Goal: Task Accomplishment & Management: Use online tool/utility

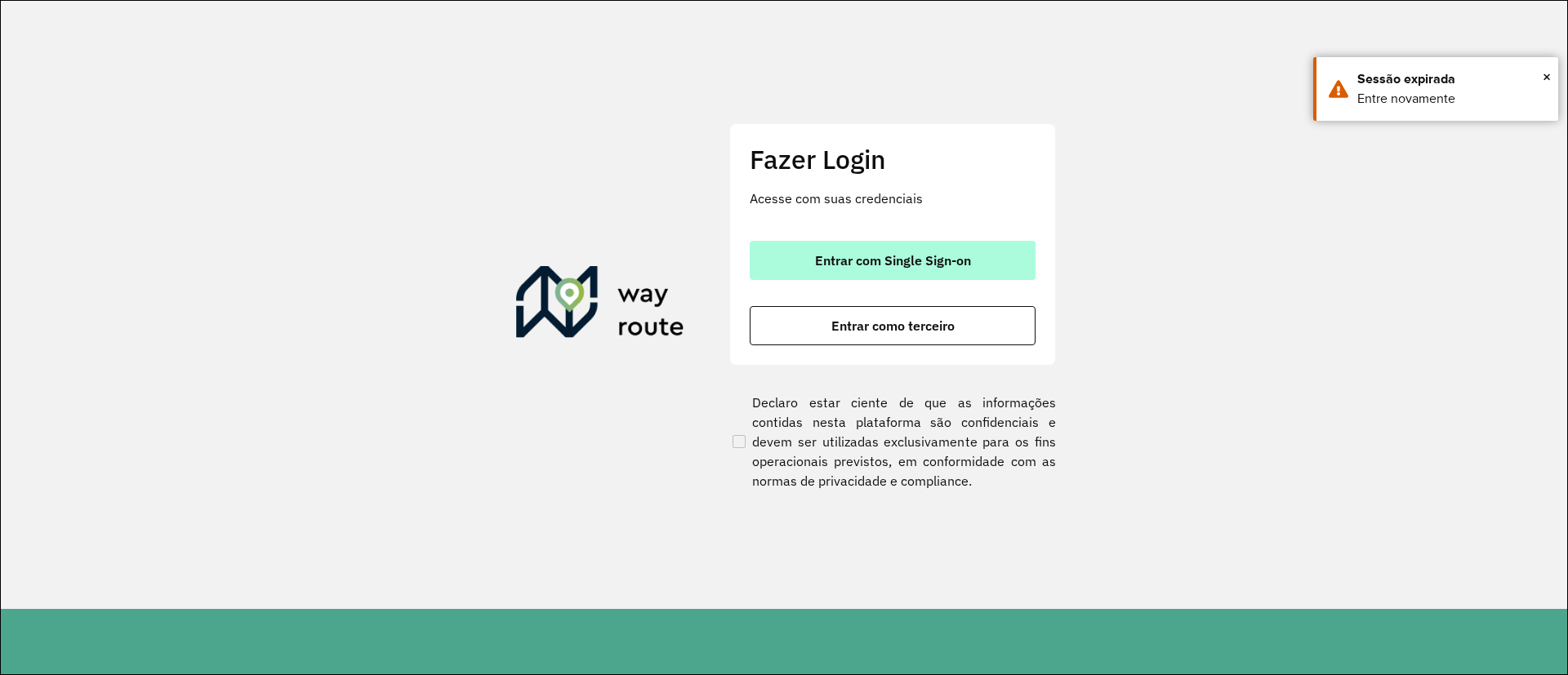
click at [842, 263] on span "Entrar com Single Sign-on" at bounding box center [893, 261] width 156 height 13
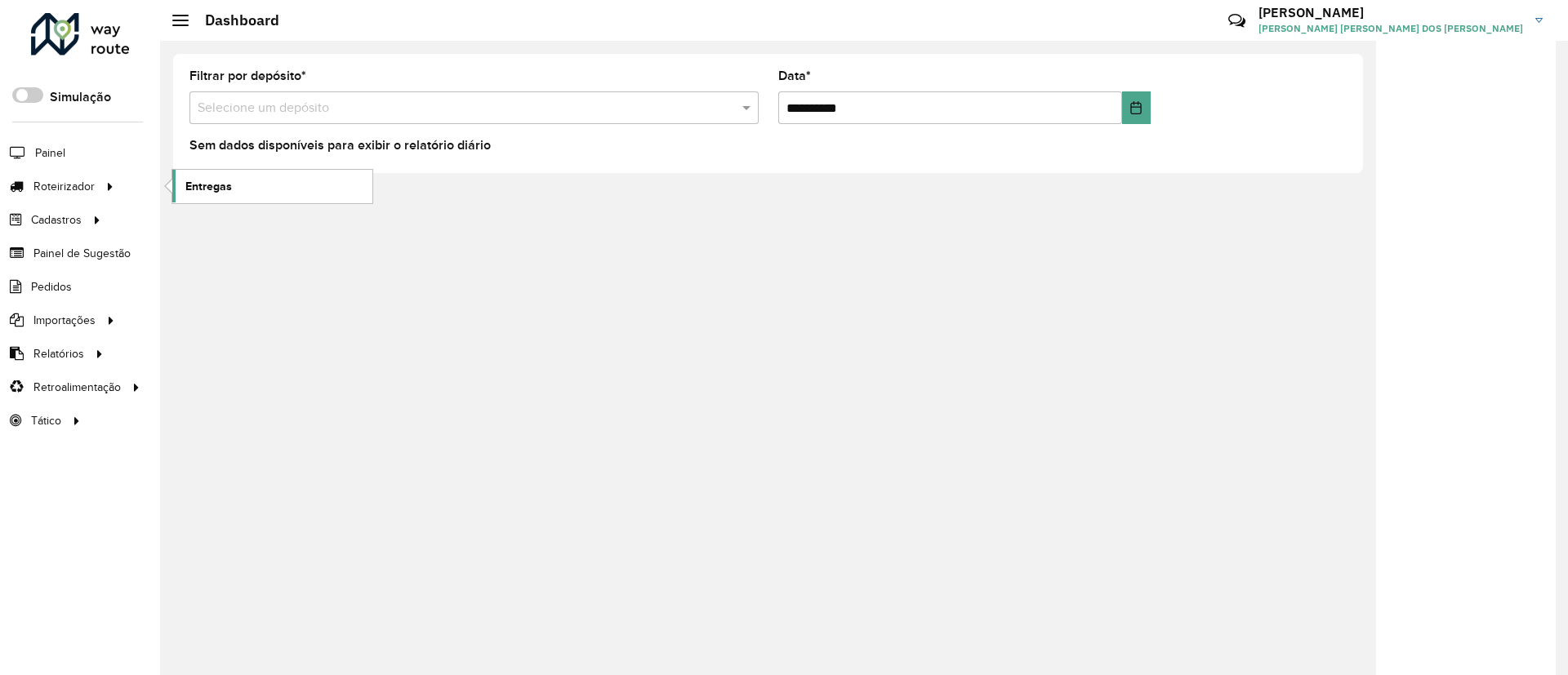
click at [232, 183] on link "Entregas" at bounding box center [273, 186] width 200 height 33
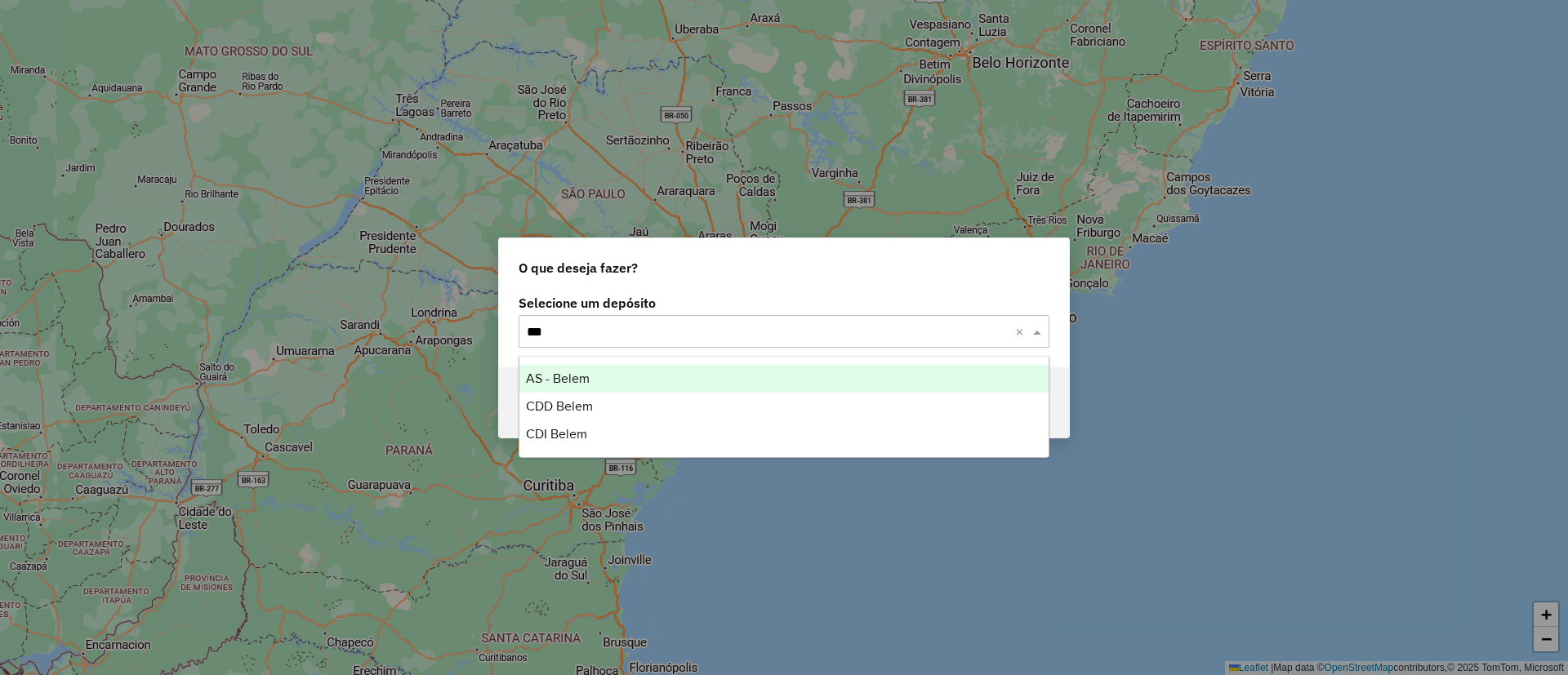
type input "****"
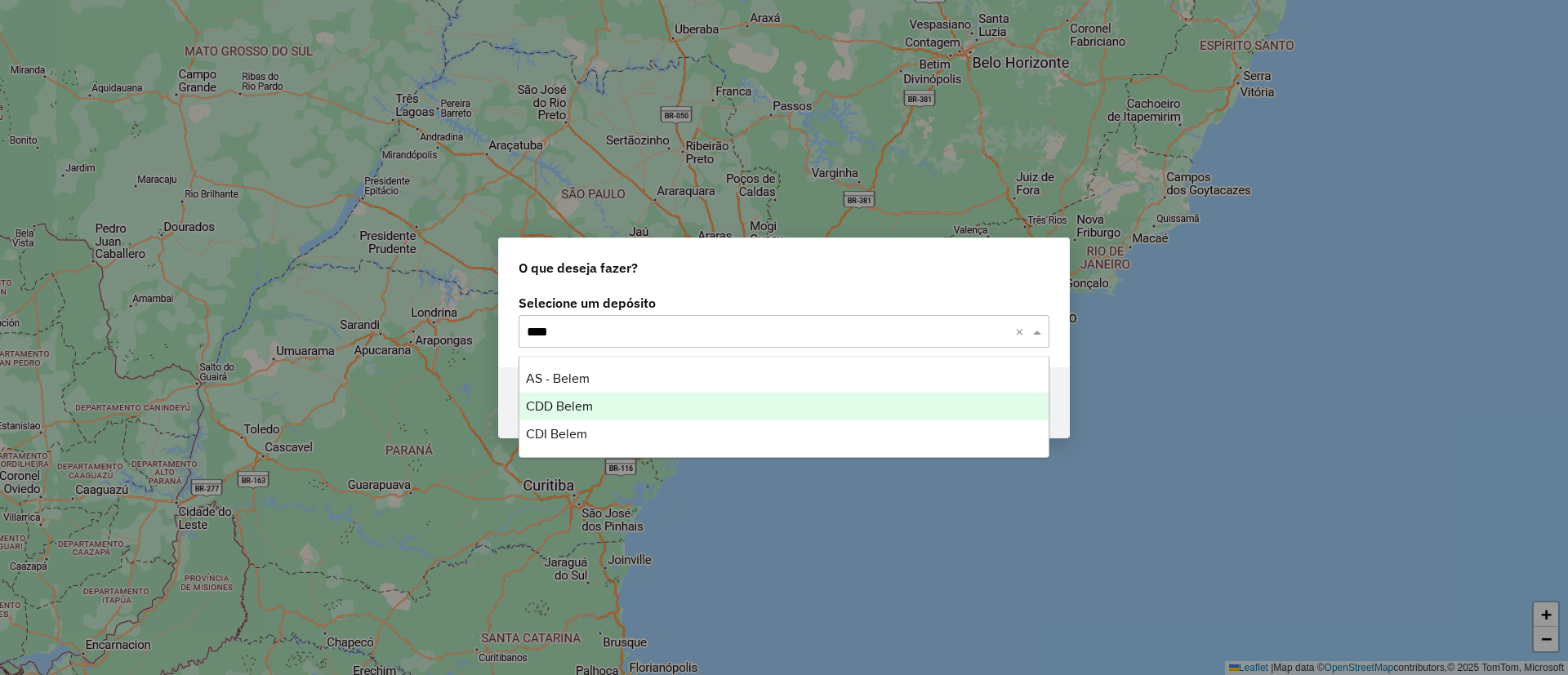
click at [573, 407] on span "CDD Belem" at bounding box center [560, 406] width 67 height 13
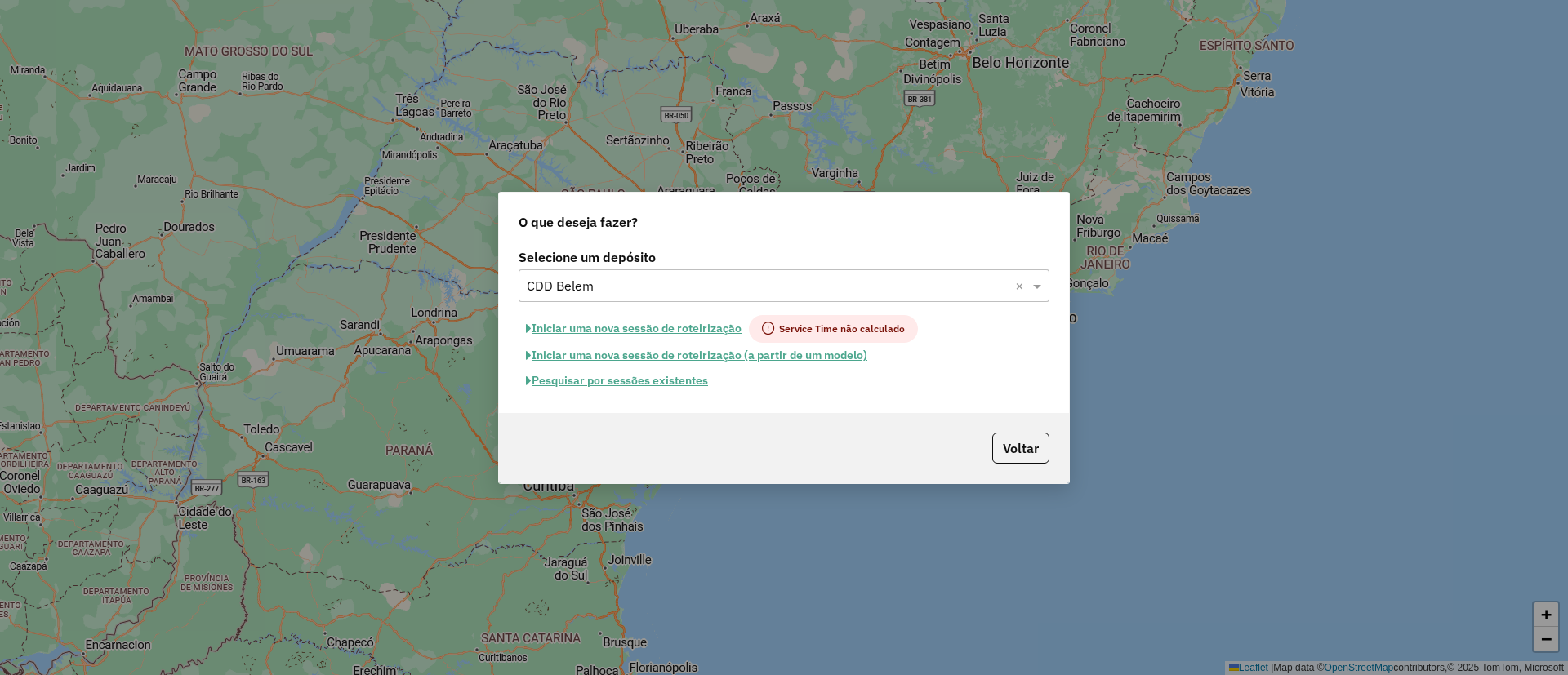
click at [660, 385] on button "Pesquisar por sessões existentes" at bounding box center [617, 380] width 197 height 25
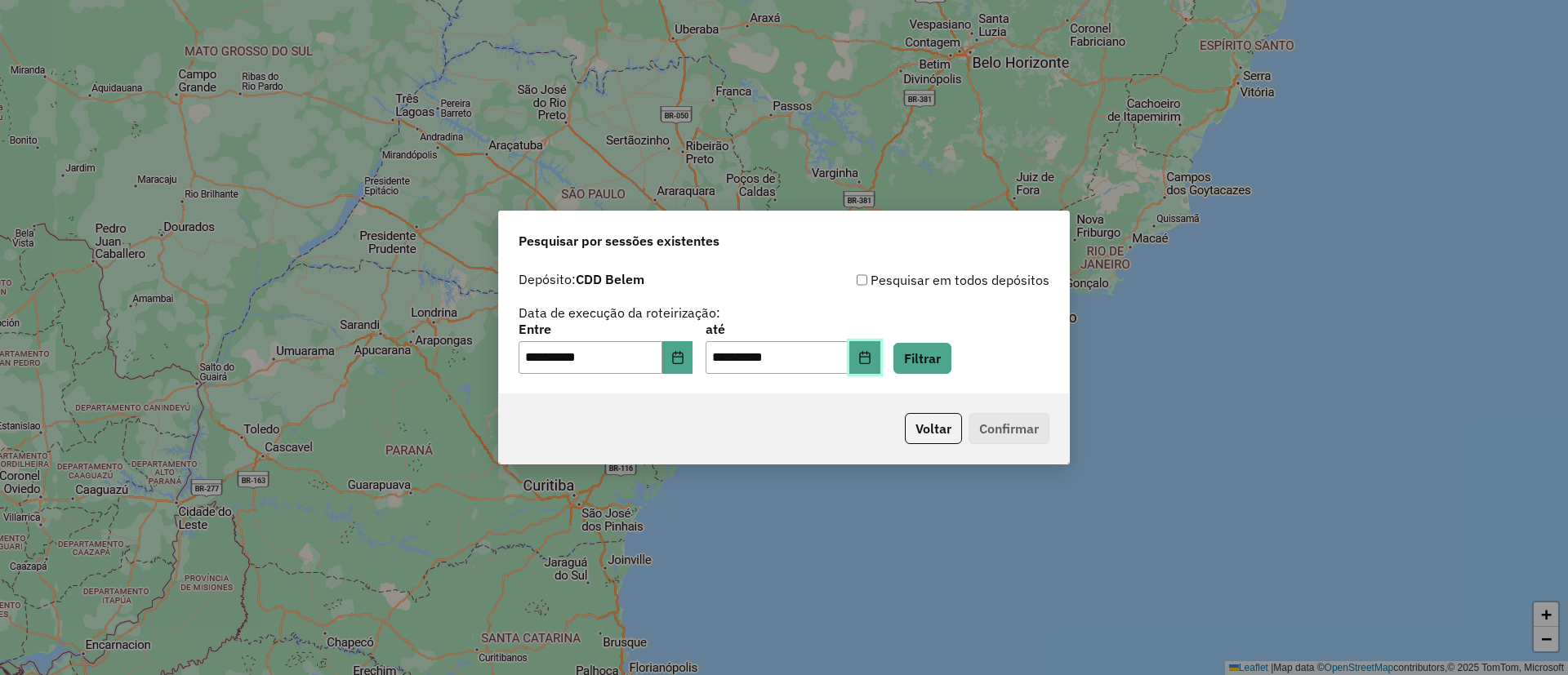
click at [872, 354] on icon "Choose Date" at bounding box center [865, 358] width 13 height 13
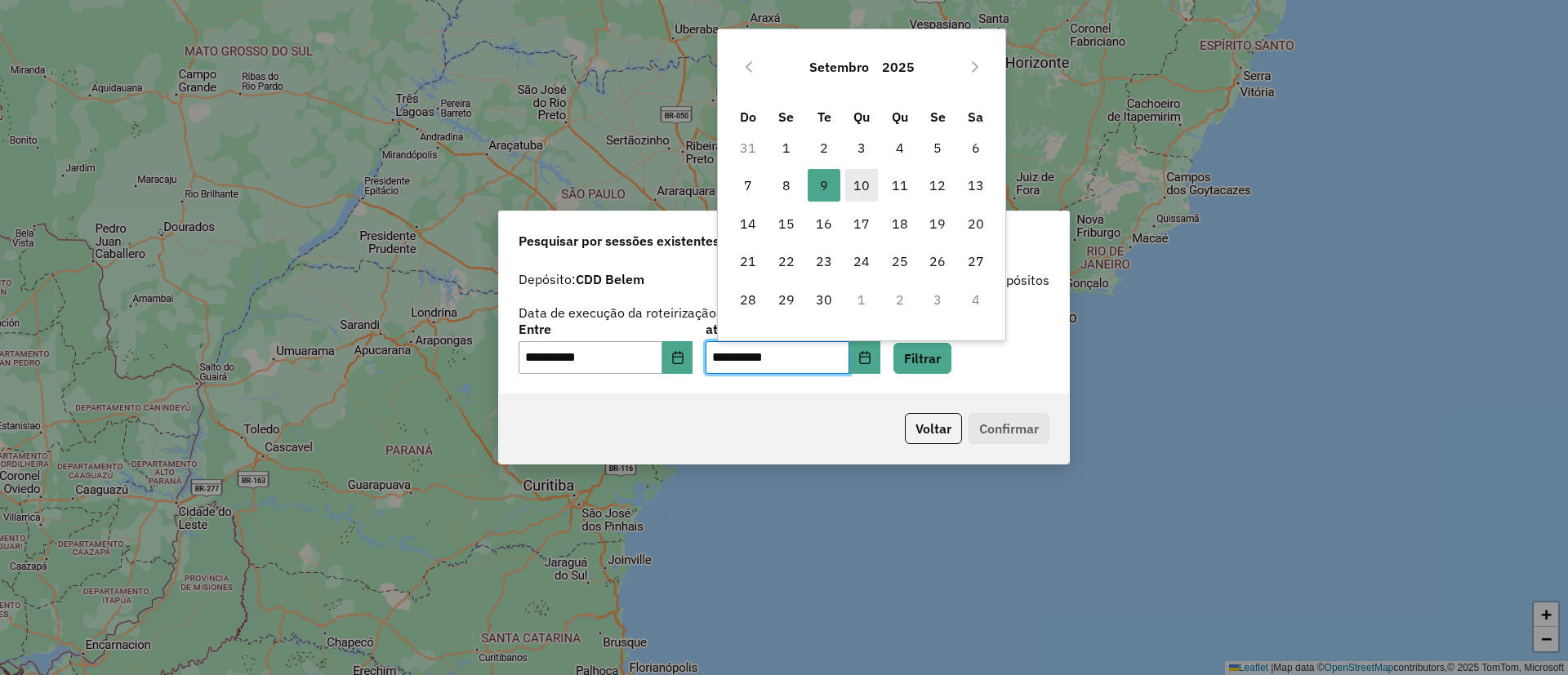
click at [863, 186] on span "10" at bounding box center [861, 185] width 33 height 33
type input "**********"
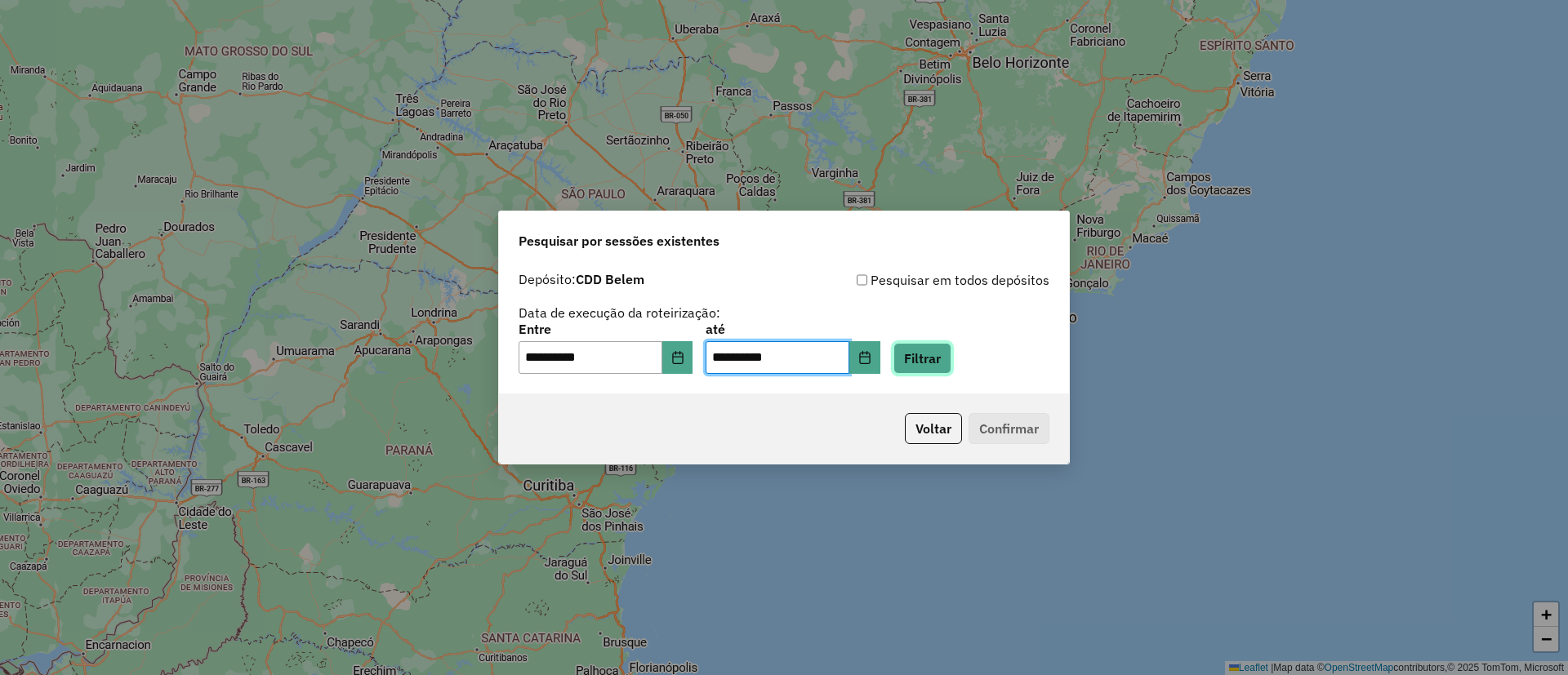
click at [942, 353] on button "Filtrar" at bounding box center [922, 358] width 58 height 31
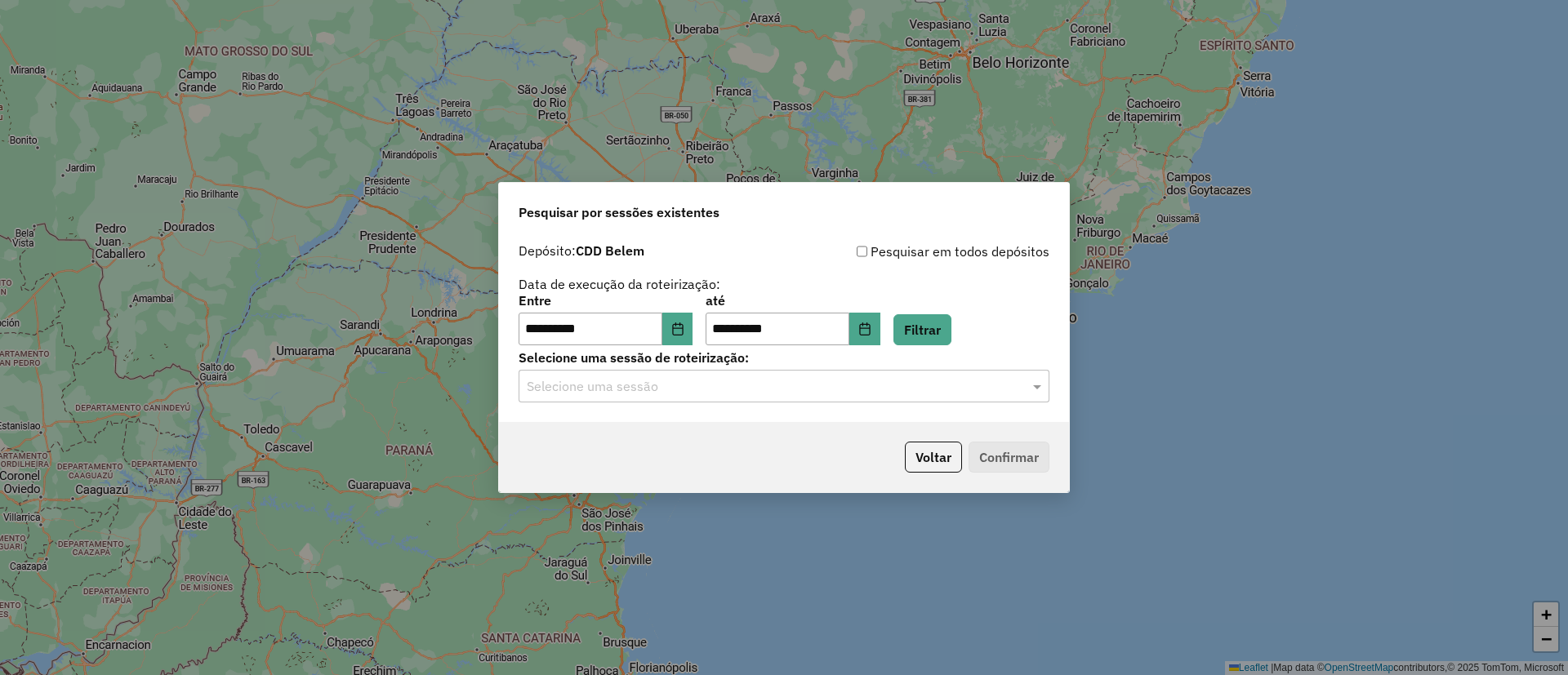
click at [665, 385] on input "text" at bounding box center [768, 386] width 482 height 19
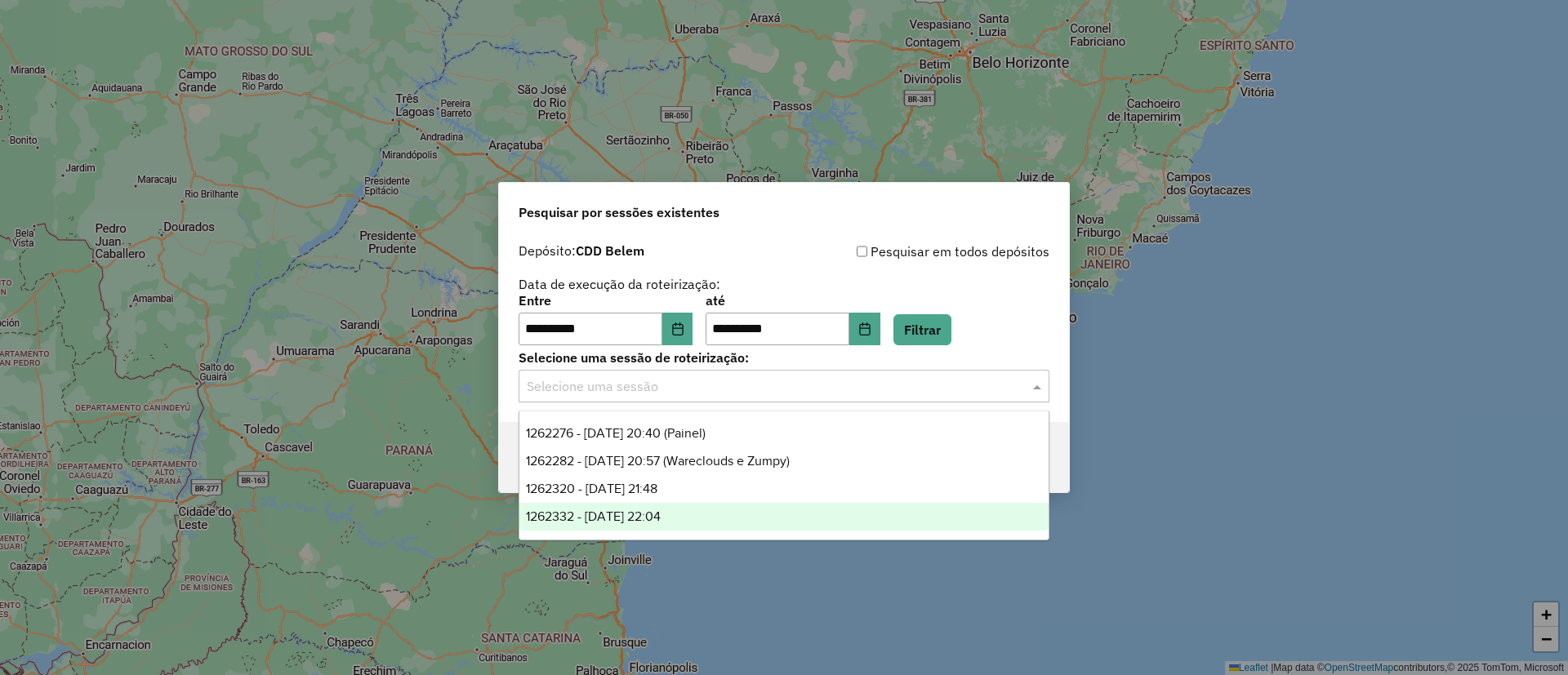
click at [661, 521] on span "1262332 - 09/09/2025 22:04" at bounding box center [594, 516] width 135 height 13
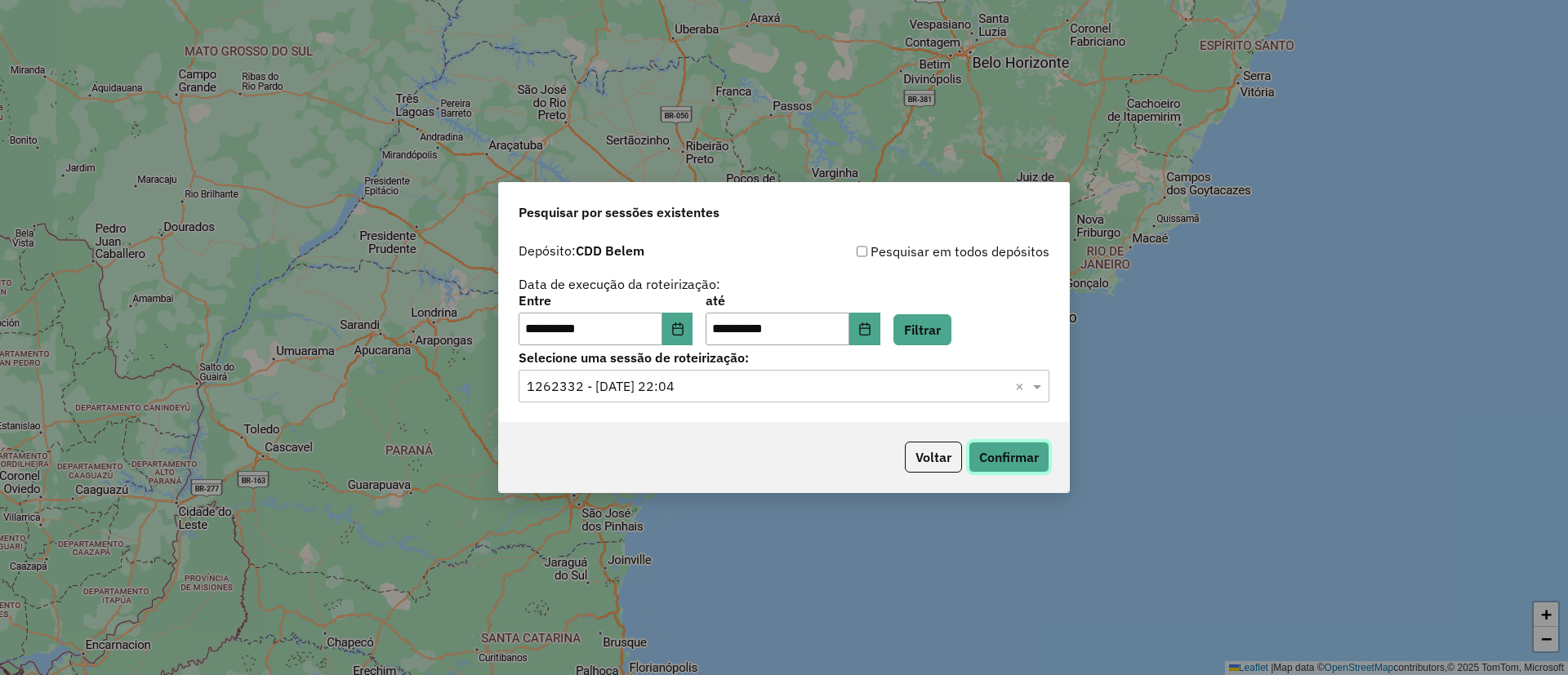
click at [993, 449] on button "Confirmar" at bounding box center [1009, 457] width 81 height 31
click at [685, 330] on icon "Choose Date" at bounding box center [678, 329] width 13 height 13
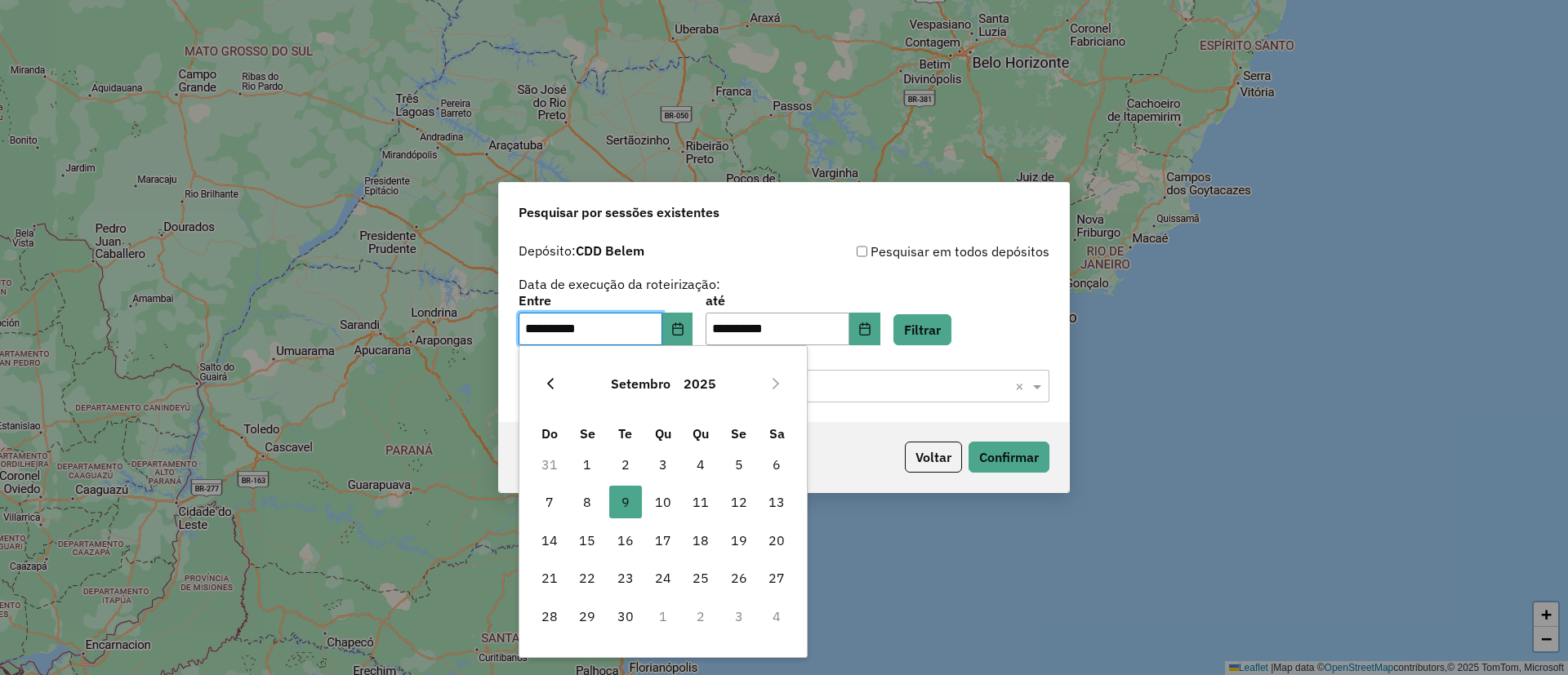
click at [547, 379] on icon "Previous Month" at bounding box center [551, 384] width 13 height 13
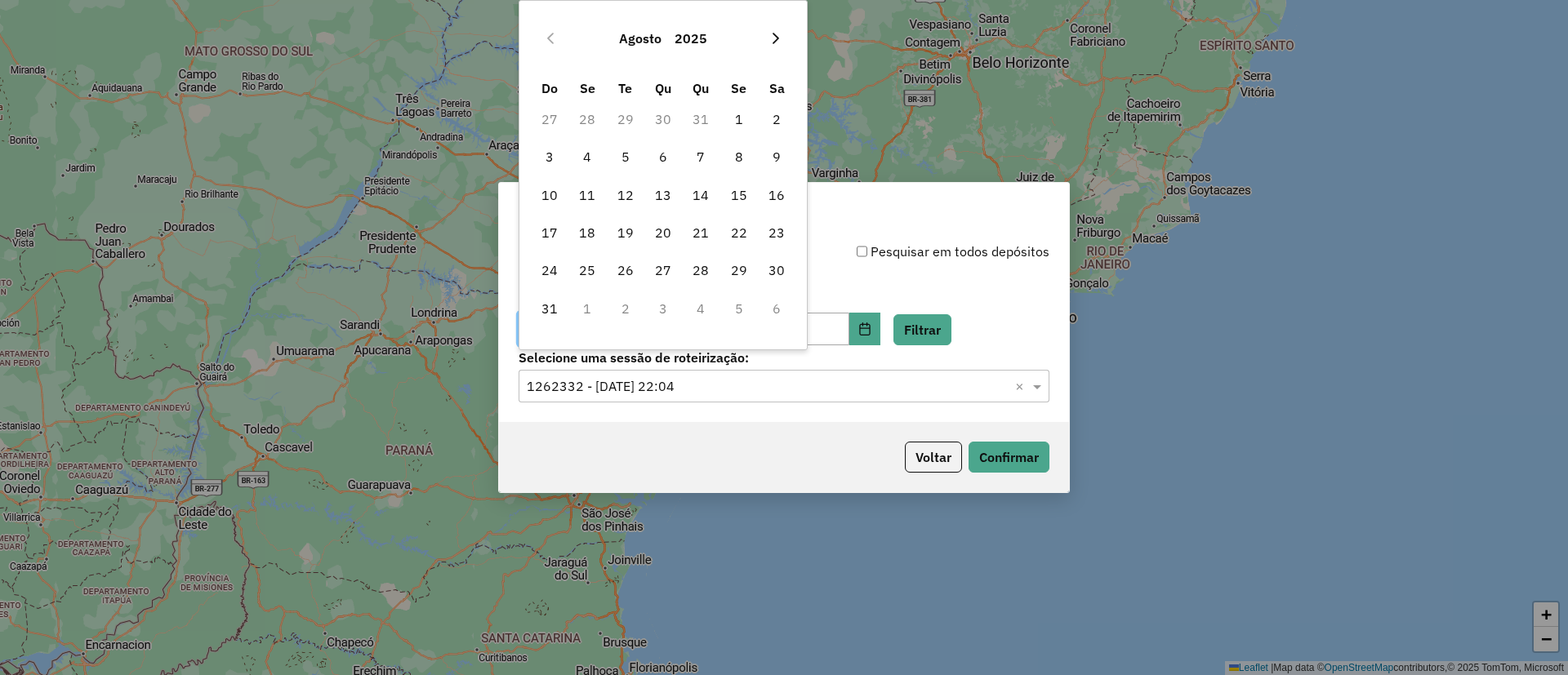
click at [776, 37] on icon "Next Month" at bounding box center [776, 39] width 13 height 13
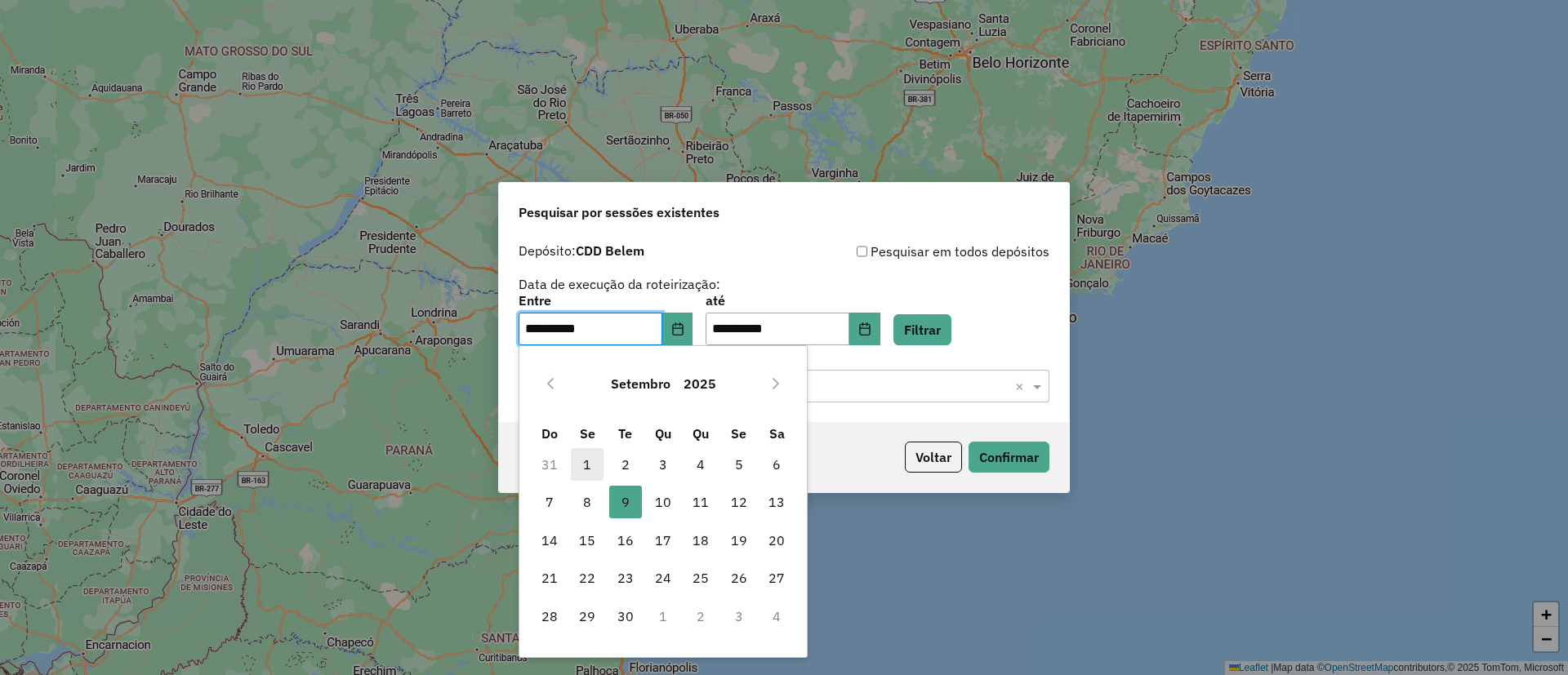
click at [584, 460] on span "1" at bounding box center [587, 464] width 33 height 33
type input "**********"
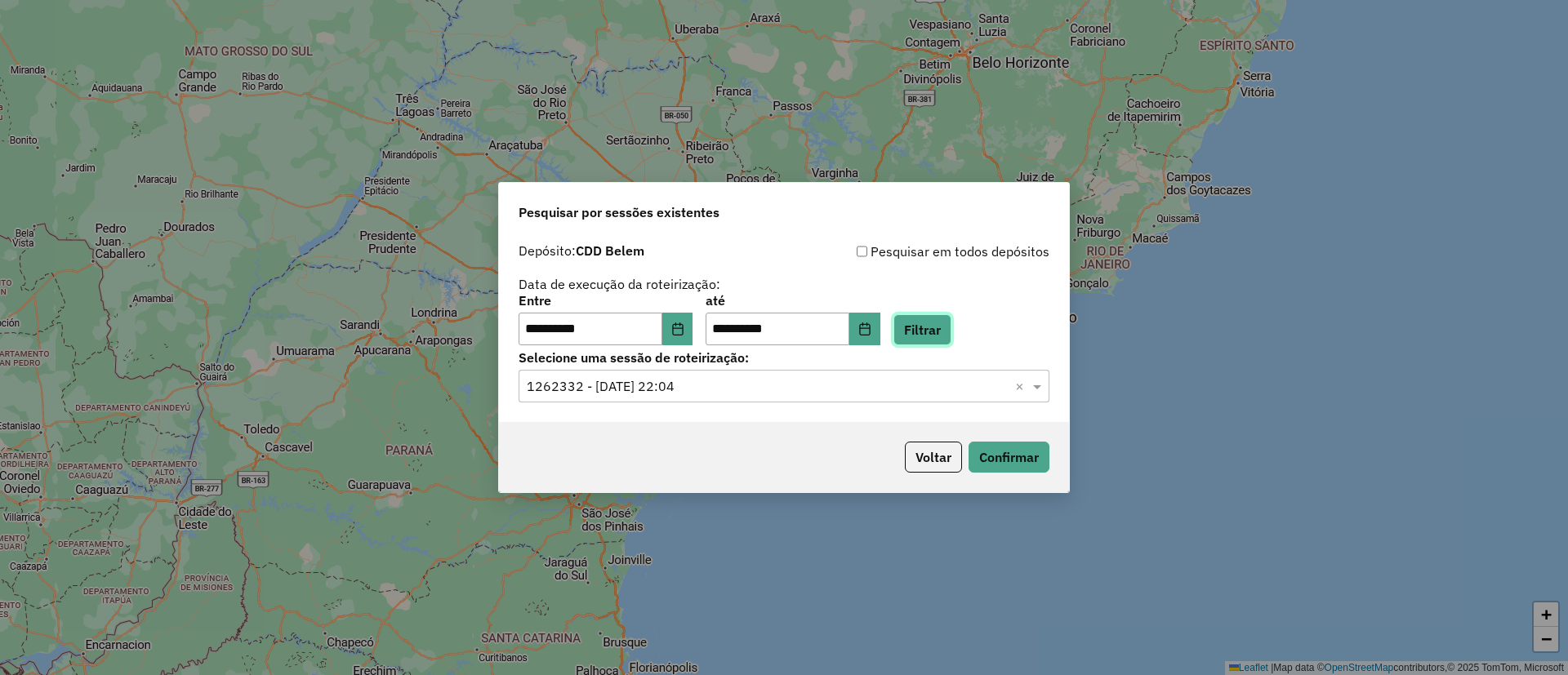
click at [940, 321] on button "Filtrar" at bounding box center [922, 329] width 58 height 31
click at [685, 380] on input "text" at bounding box center [768, 386] width 482 height 19
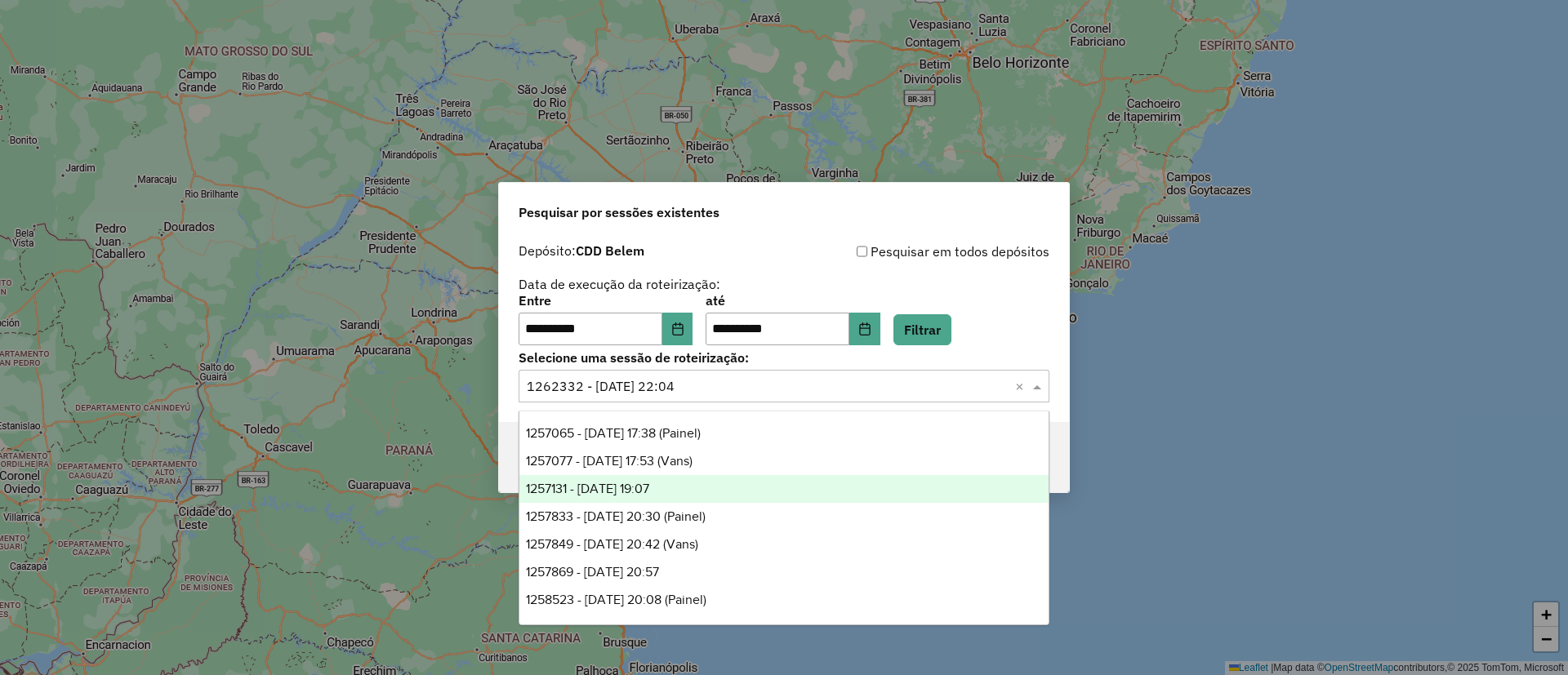
click at [634, 486] on span "1257131 - 01/09/2025 19:07" at bounding box center [588, 488] width 123 height 13
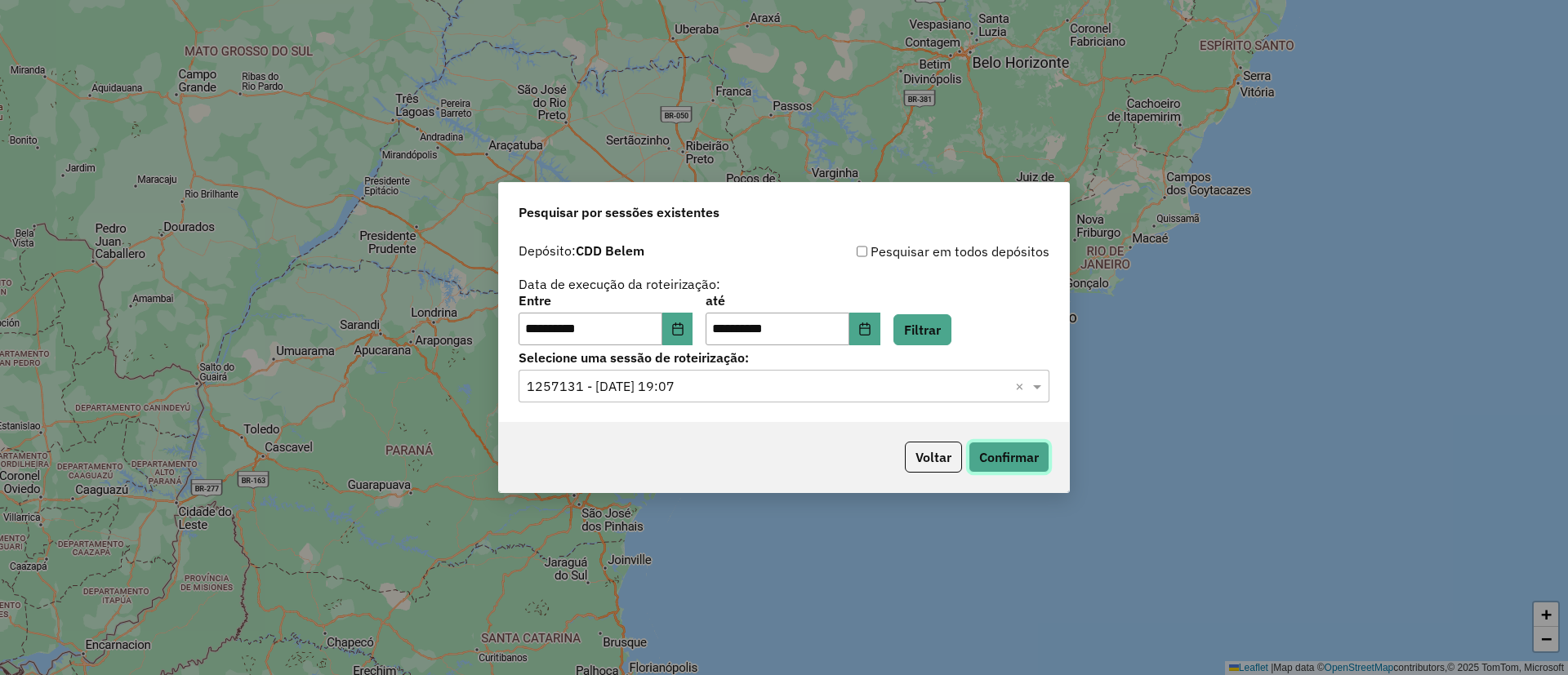
click at [1002, 453] on button "Confirmar" at bounding box center [1009, 457] width 81 height 31
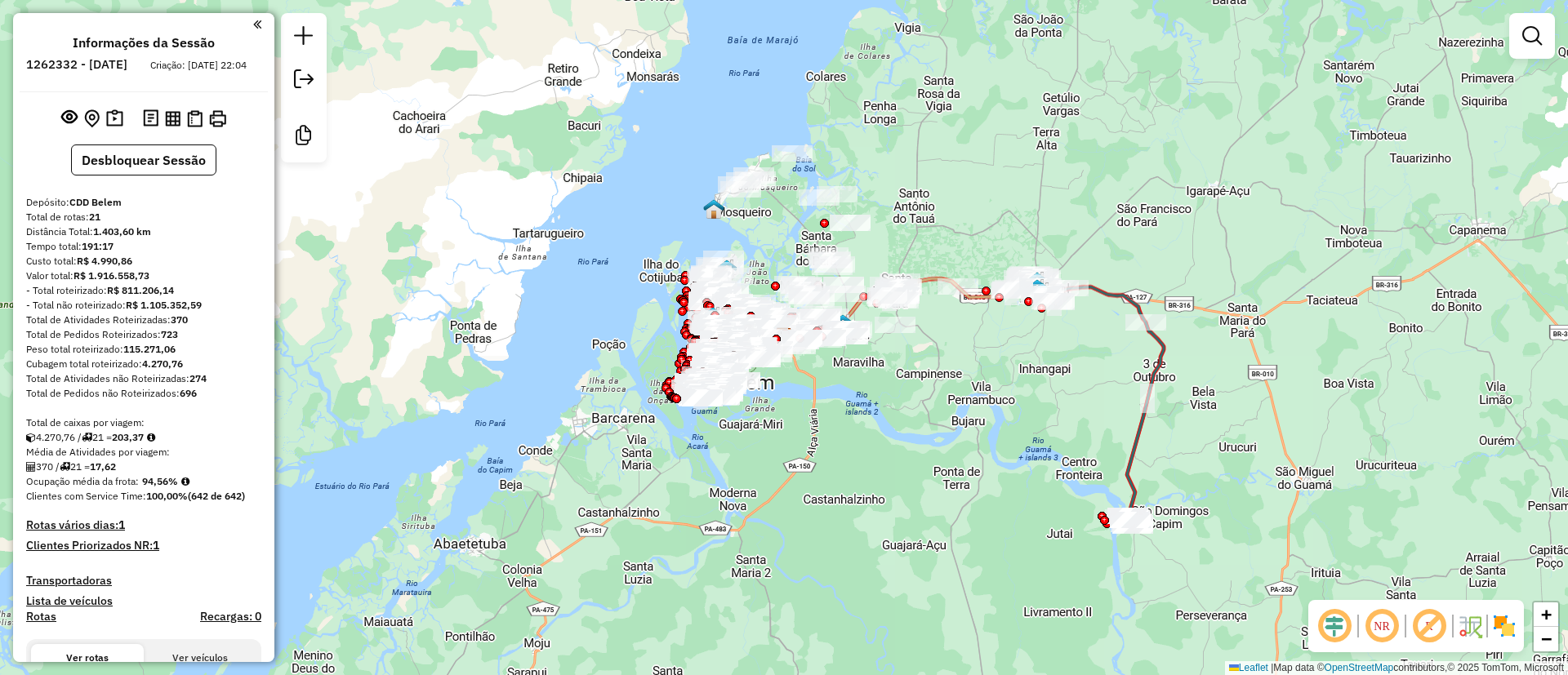
click at [1421, 632] on em at bounding box center [1429, 626] width 40 height 40
click at [1504, 626] on img at bounding box center [1504, 625] width 26 height 26
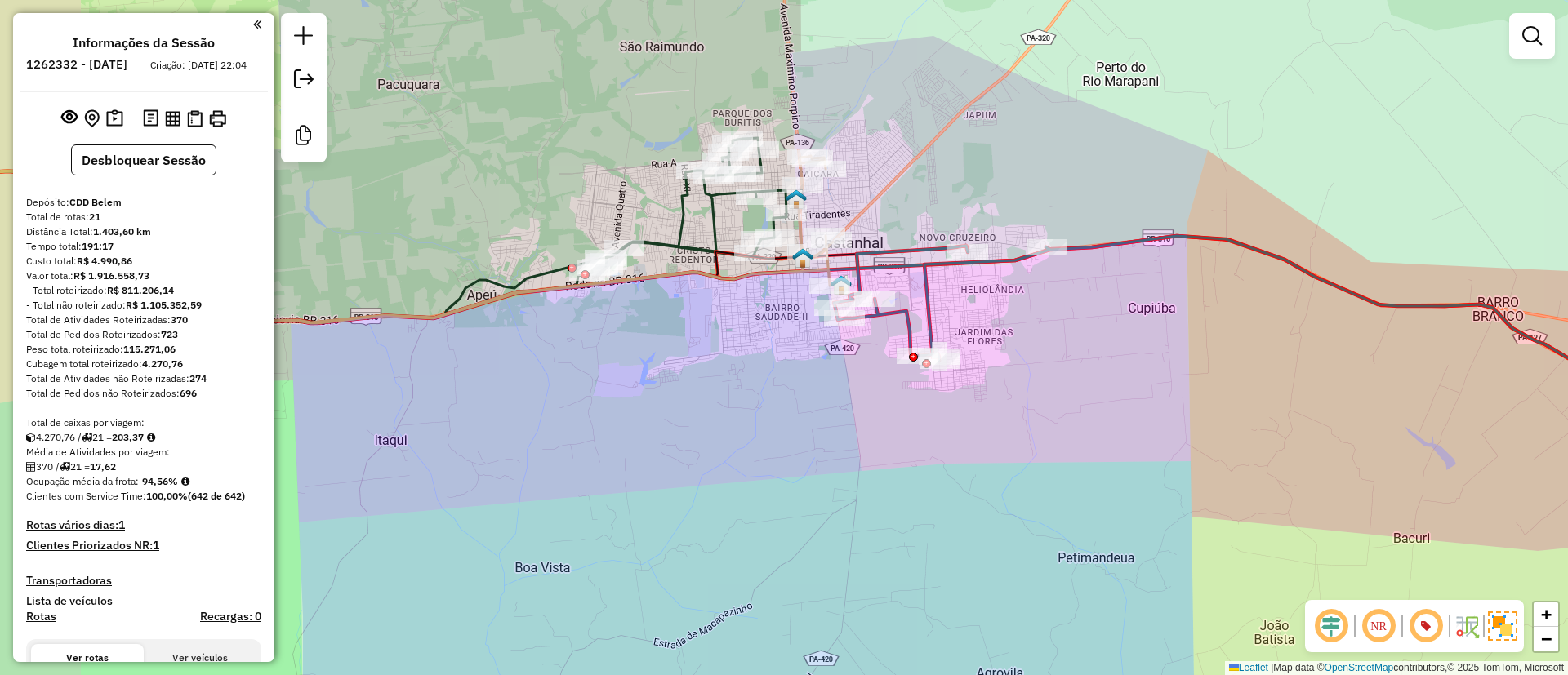
drag, startPoint x: 780, startPoint y: 178, endPoint x: 886, endPoint y: 169, distance: 106.4
click at [886, 169] on div "Janela de atendimento Grade de atendimento Capacidade Transportadoras Veículos …" at bounding box center [784, 338] width 1568 height 675
click at [903, 307] on icon at bounding box center [1279, 425] width 891 height 379
select select "**********"
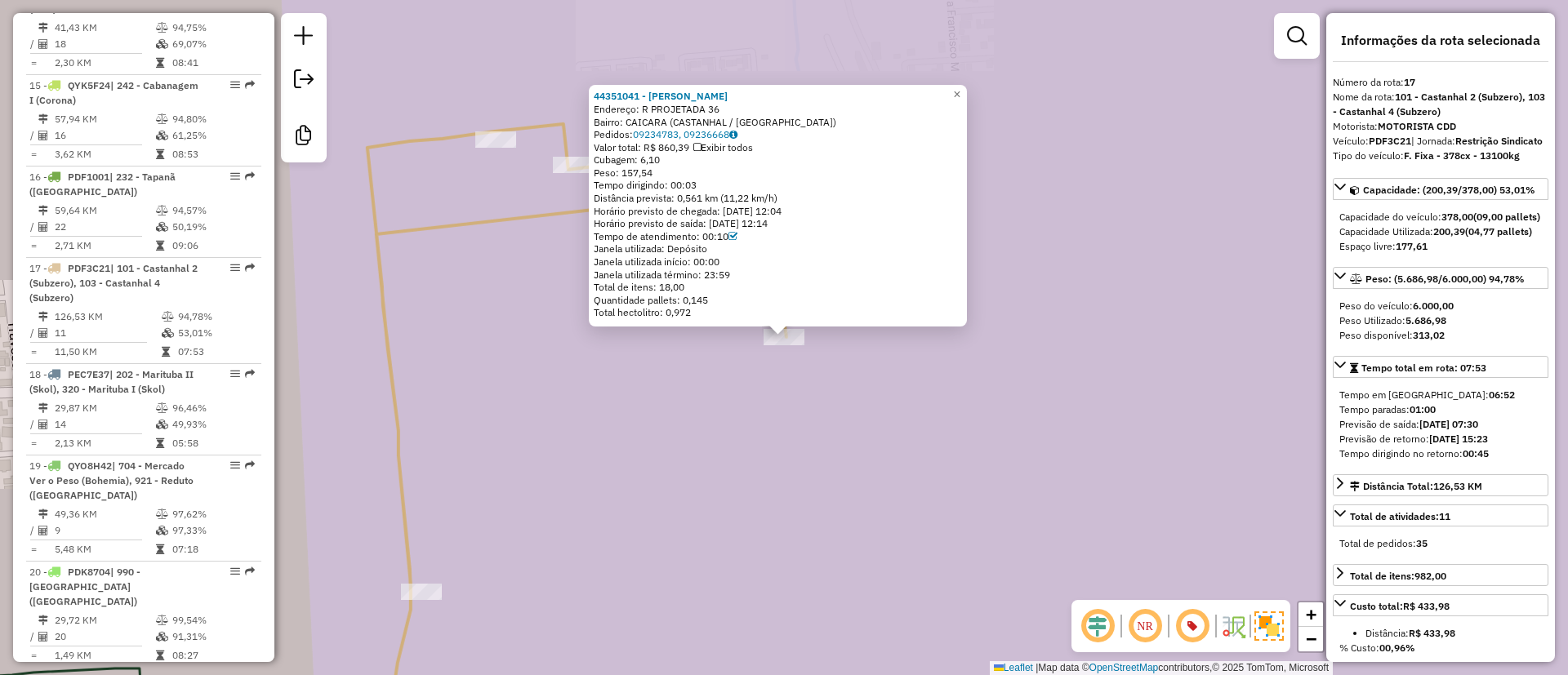
scroll to position [2160, 0]
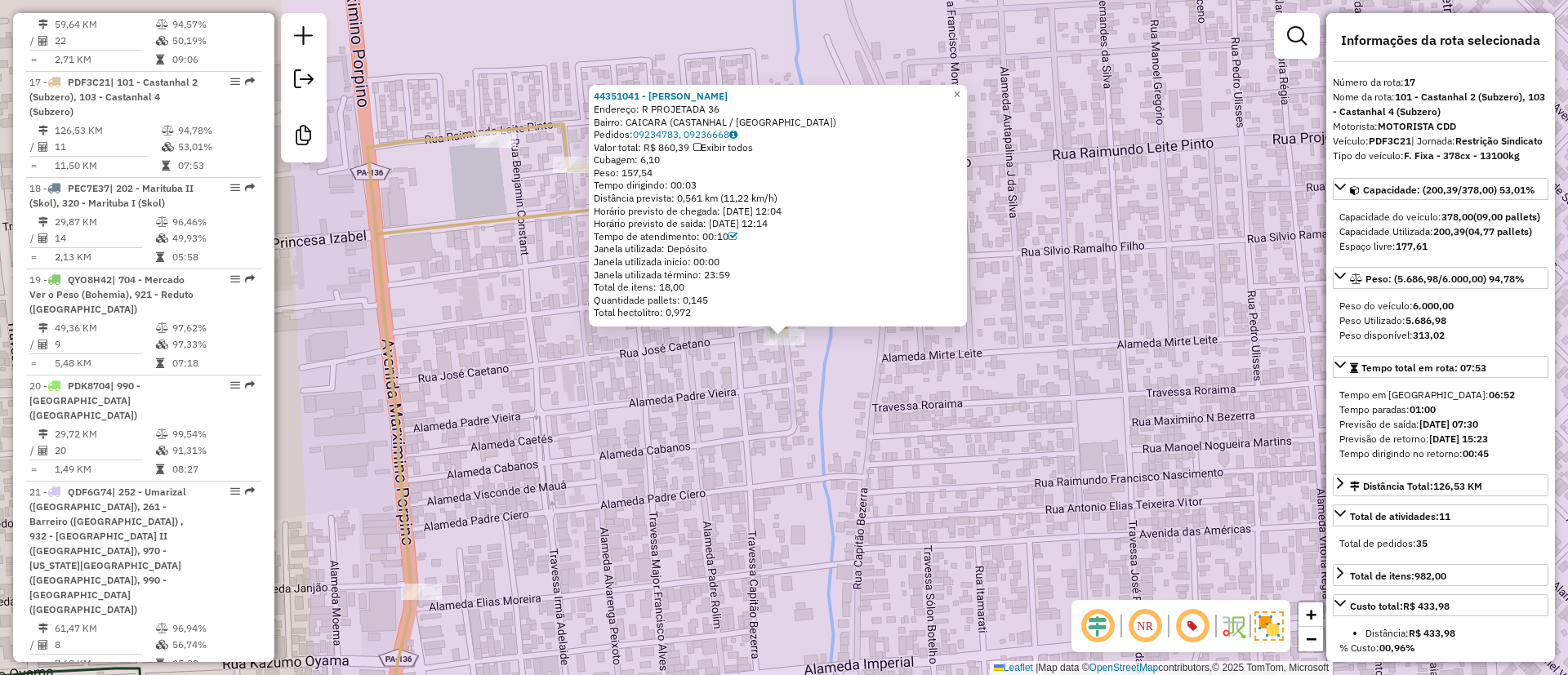
click at [541, 124] on icon at bounding box center [577, 433] width 419 height 618
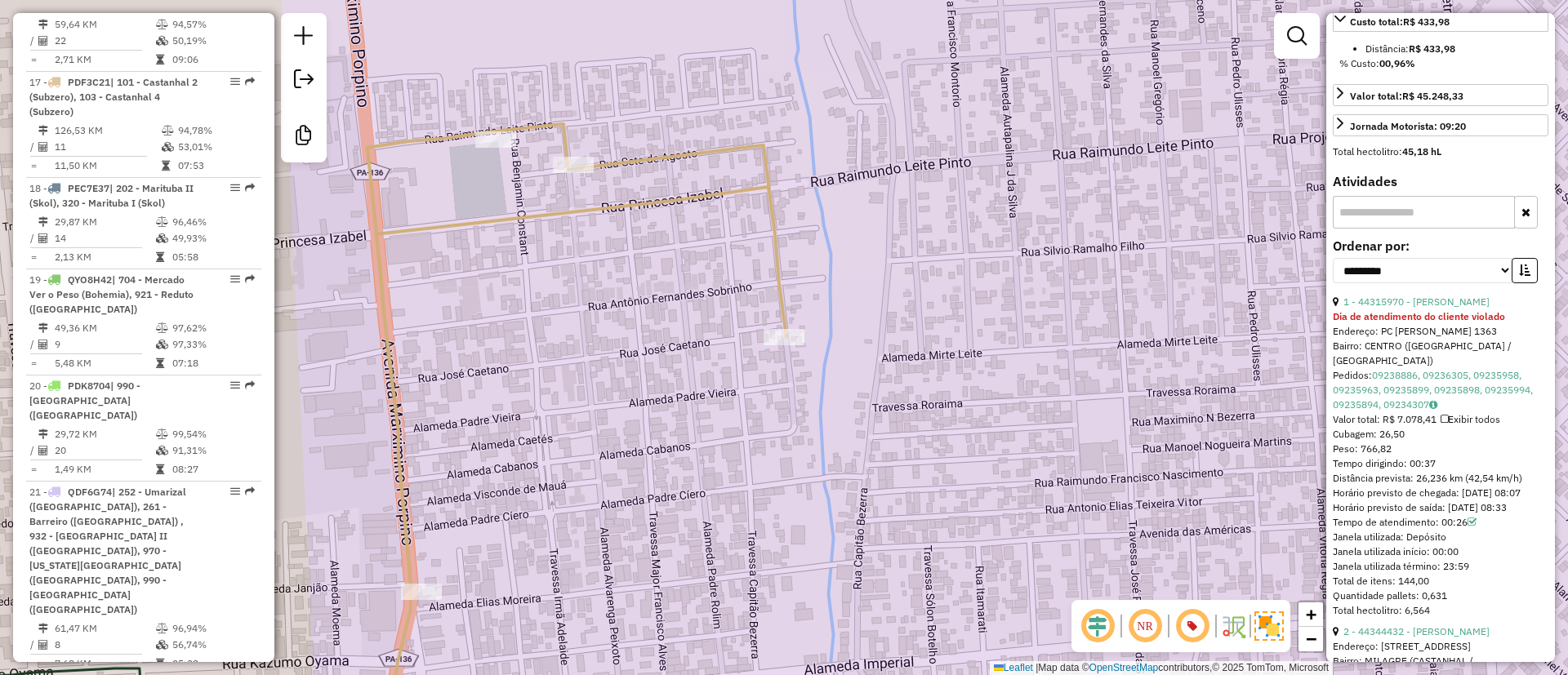
scroll to position [612, 0]
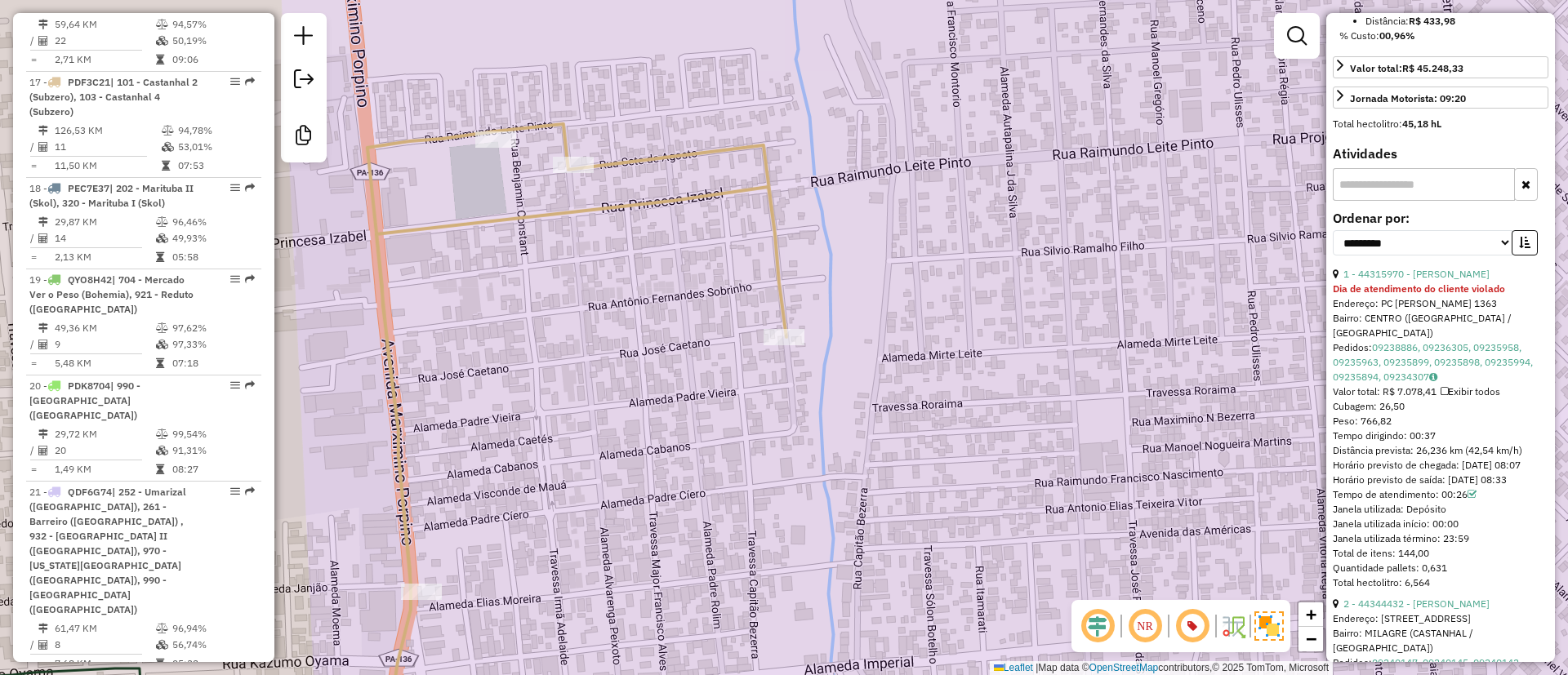
drag, startPoint x: 1437, startPoint y: 466, endPoint x: 1463, endPoint y: 466, distance: 26.0
click at [1463, 444] on div "Tempo dirigindo: 00:37" at bounding box center [1441, 435] width 216 height 14
click at [627, 353] on div "Janela de atendimento Grade de atendimento Capacidade Transportadoras Veículos …" at bounding box center [784, 338] width 1568 height 675
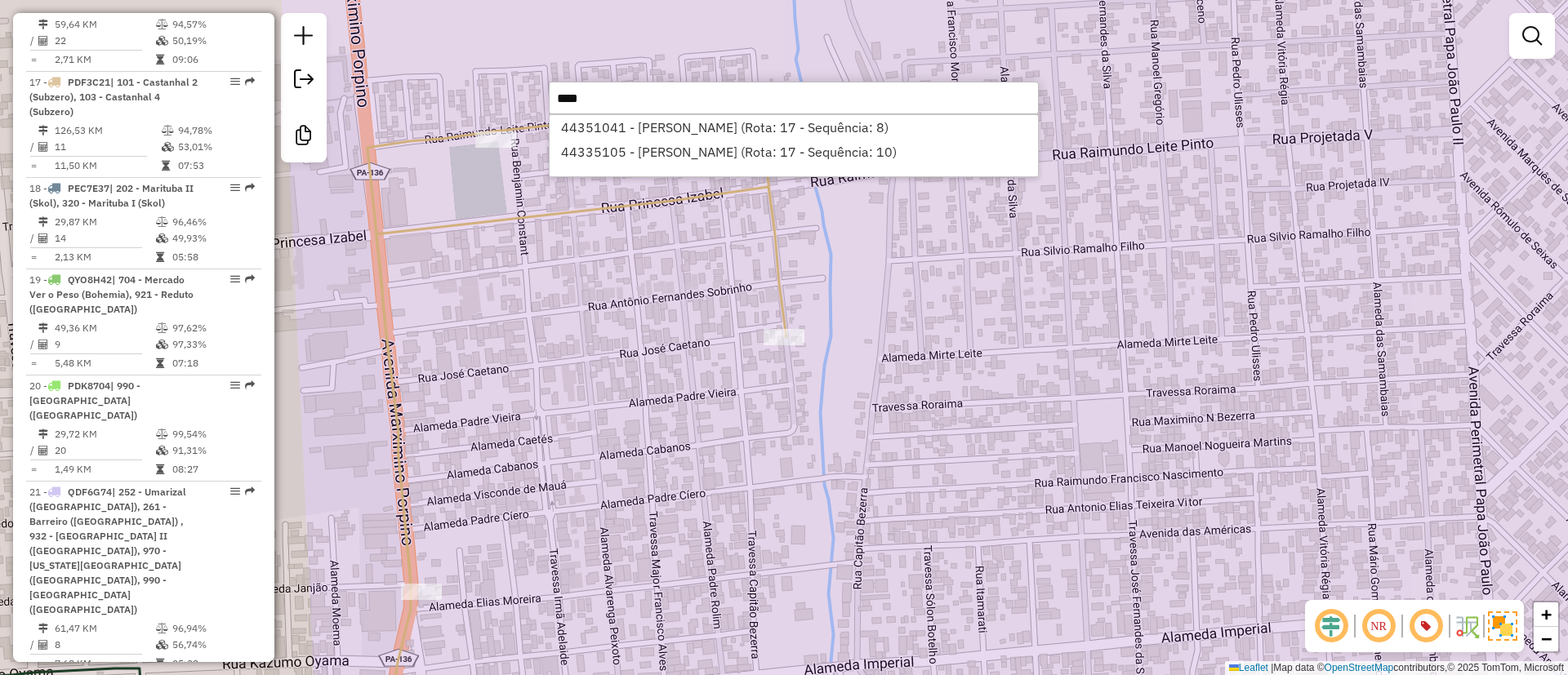
type input "*****"
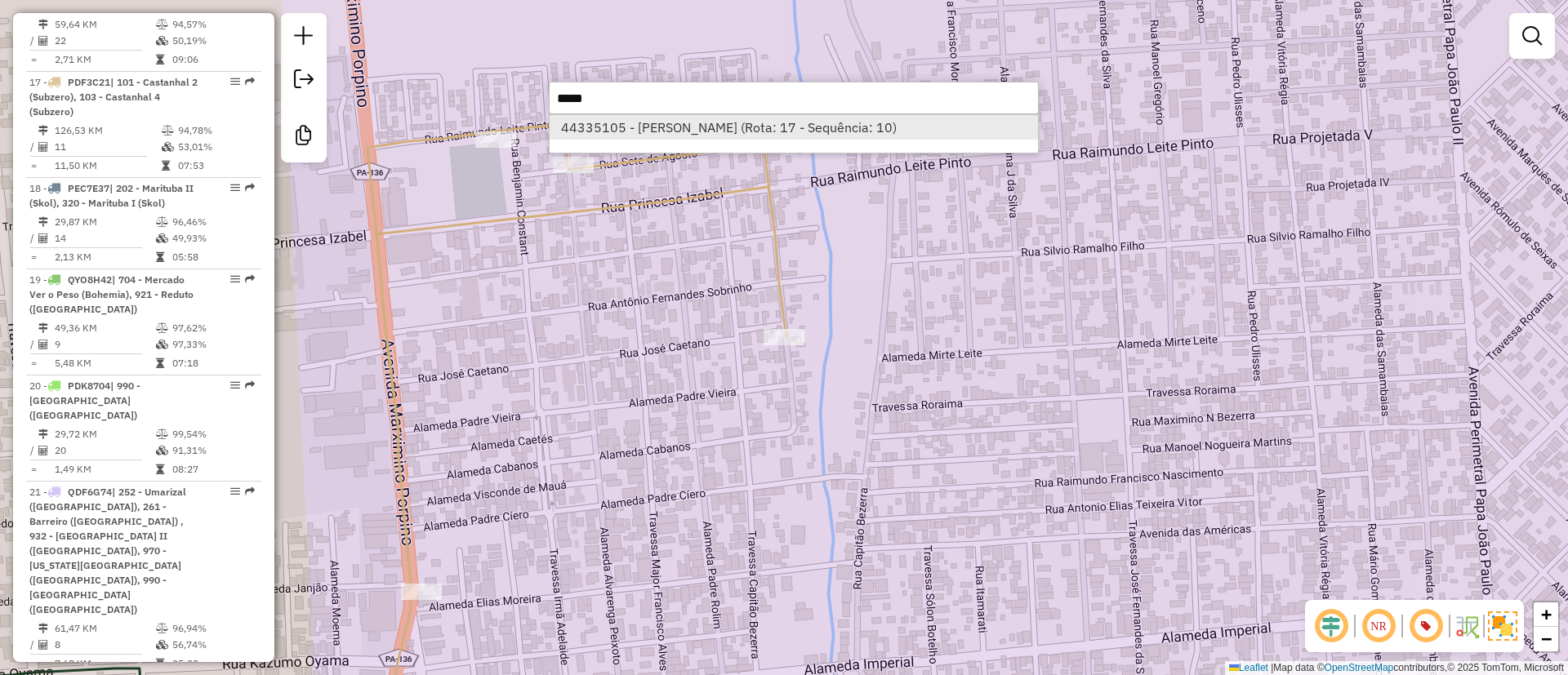
click at [654, 126] on li "44335105 - MARIA DE JESUS CAMEL (Rota: 17 - Sequência: 10)" at bounding box center [794, 127] width 488 height 24
select select "**********"
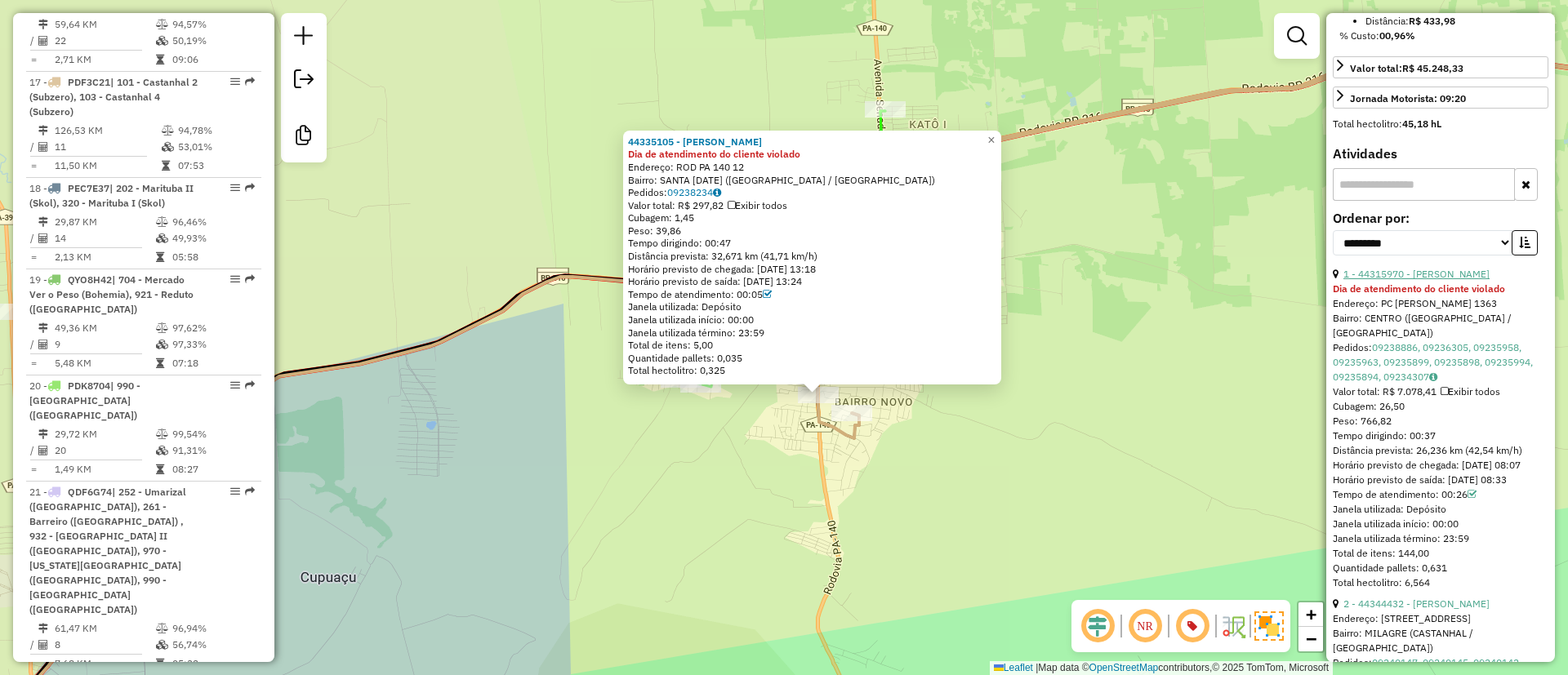
click at [1419, 280] on link "1 - 44315970 - ORLANDO DE OLIVEIRA" at bounding box center [1416, 274] width 147 height 13
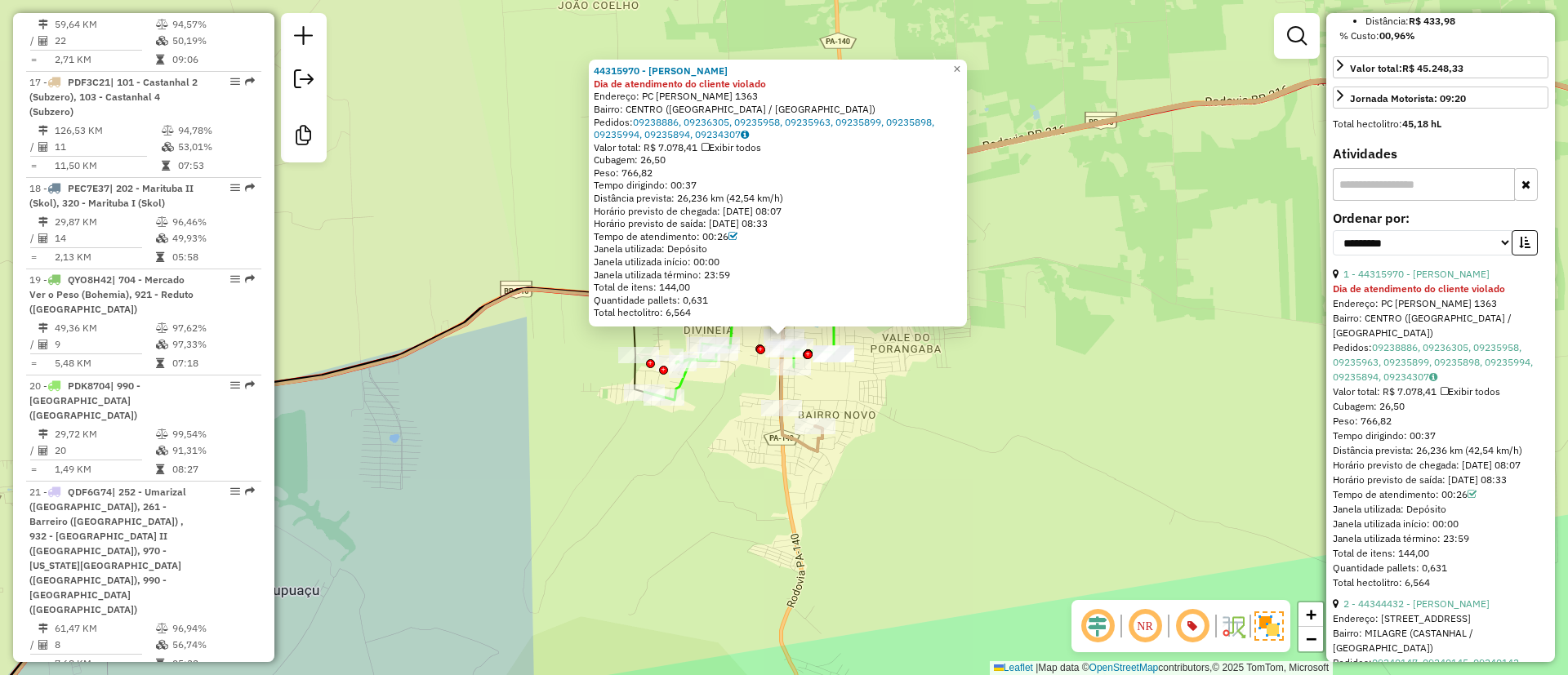
click at [950, 445] on div "44315970 - ORLANDO DE OLIVEIRA Dia de atendimento do cliente violado Endereço: …" at bounding box center [784, 338] width 1568 height 675
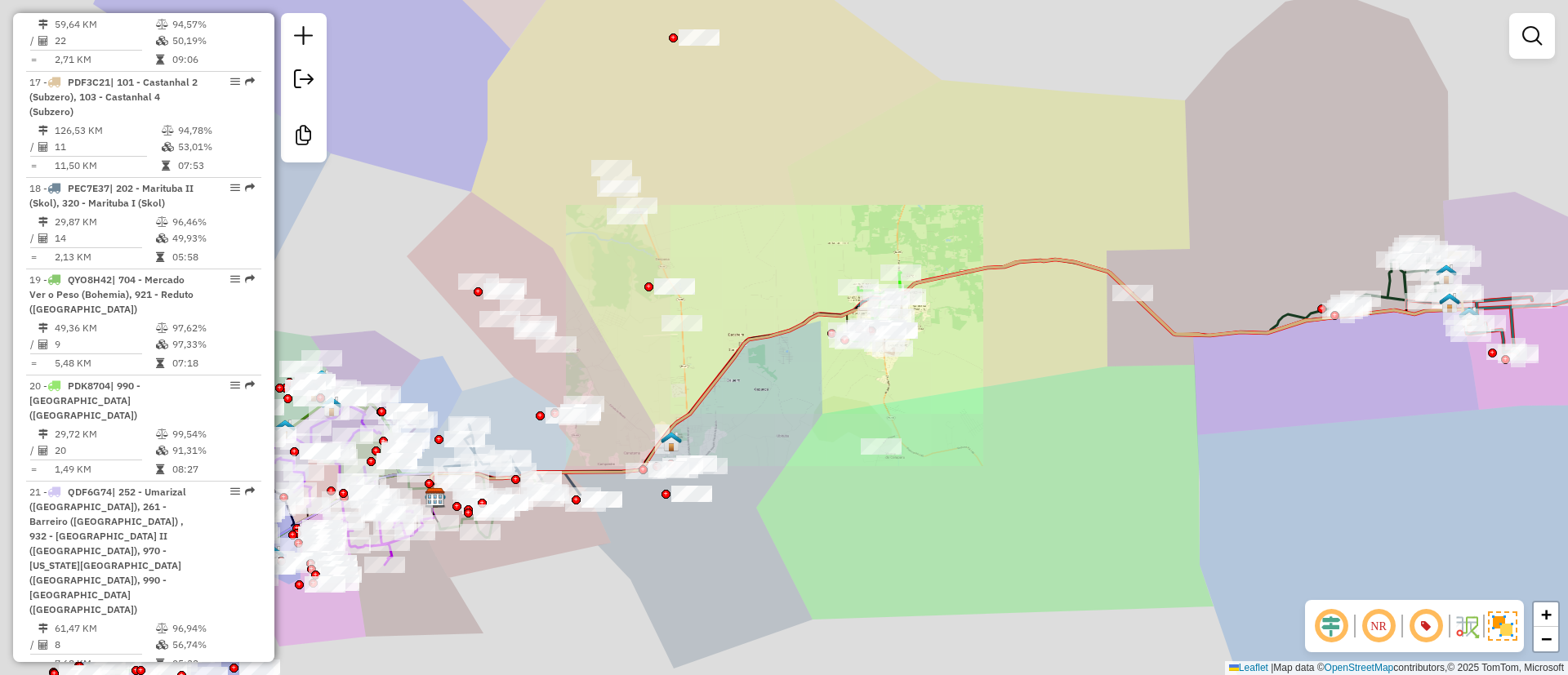
drag, startPoint x: 1004, startPoint y: 396, endPoint x: 758, endPoint y: 438, distance: 249.6
click at [722, 450] on div "Janela de atendimento Grade de atendimento Capacidade Transportadoras Veículos …" at bounding box center [784, 338] width 1568 height 675
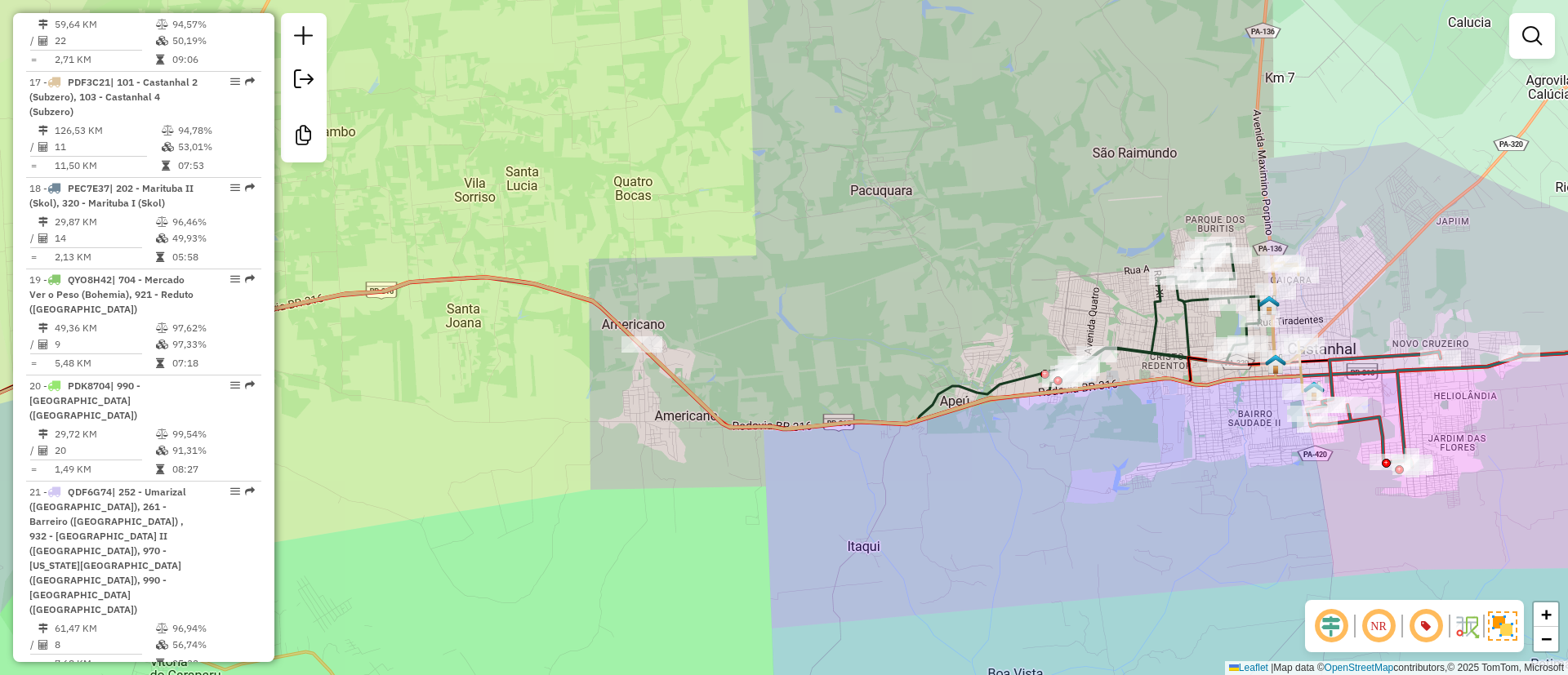
click at [1119, 344] on icon at bounding box center [950, 336] width 617 height 184
select select "**********"
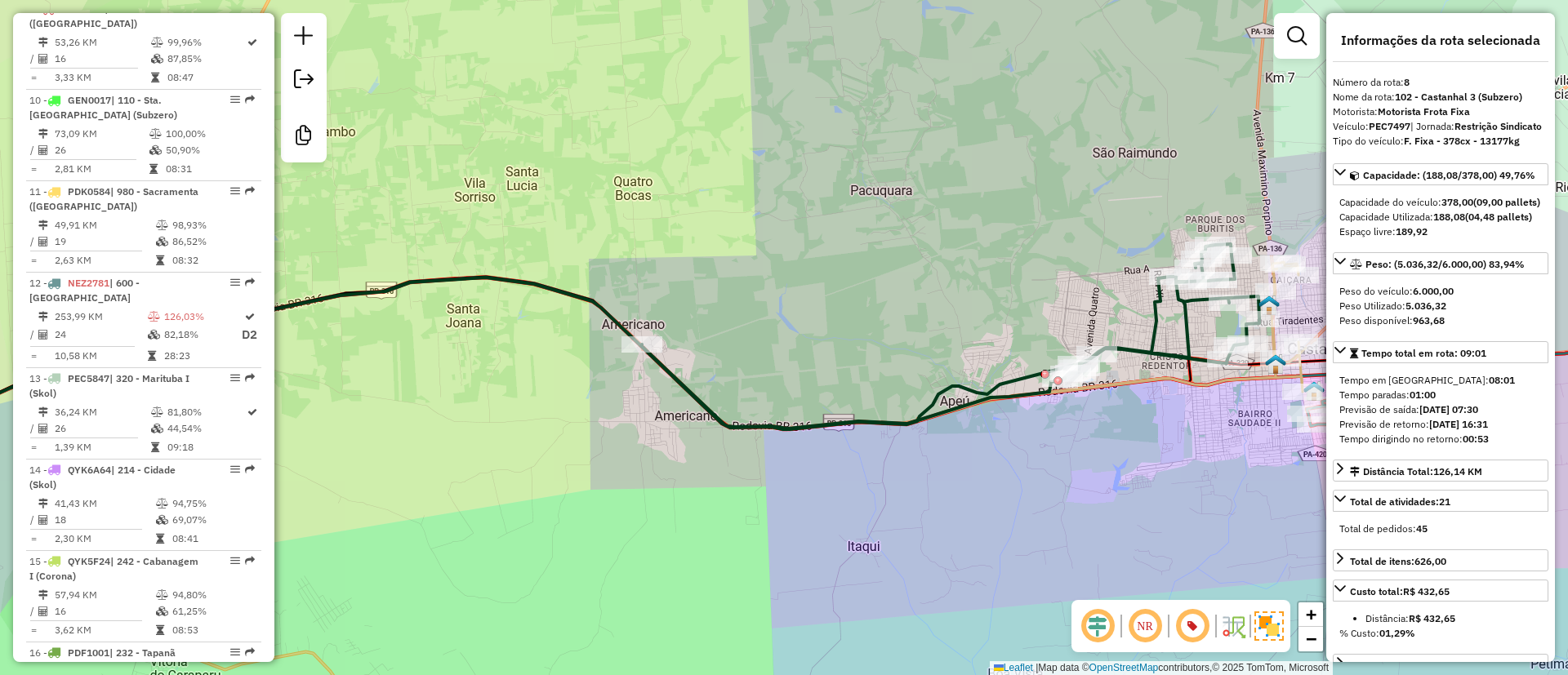
scroll to position [1333, 0]
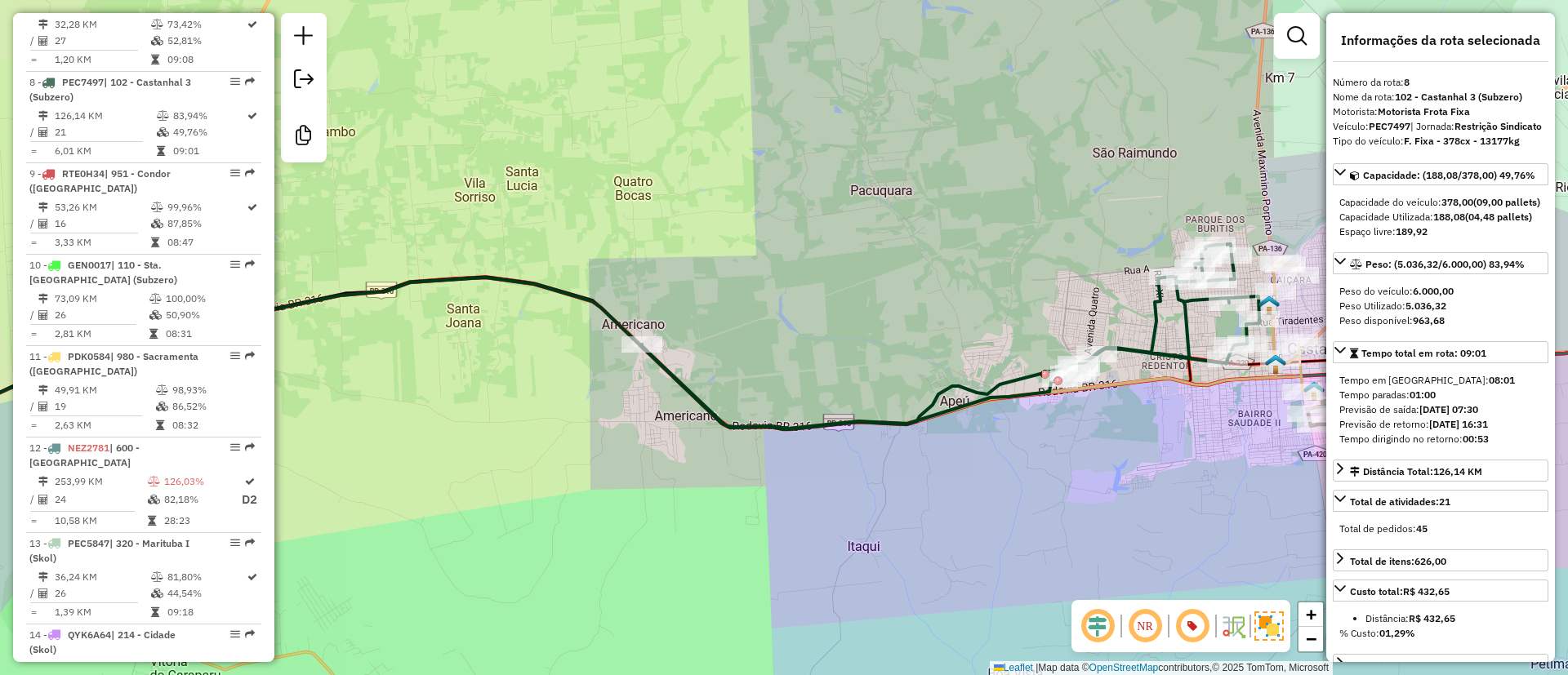
click at [1022, 375] on icon at bounding box center [461, 376] width 1235 height 197
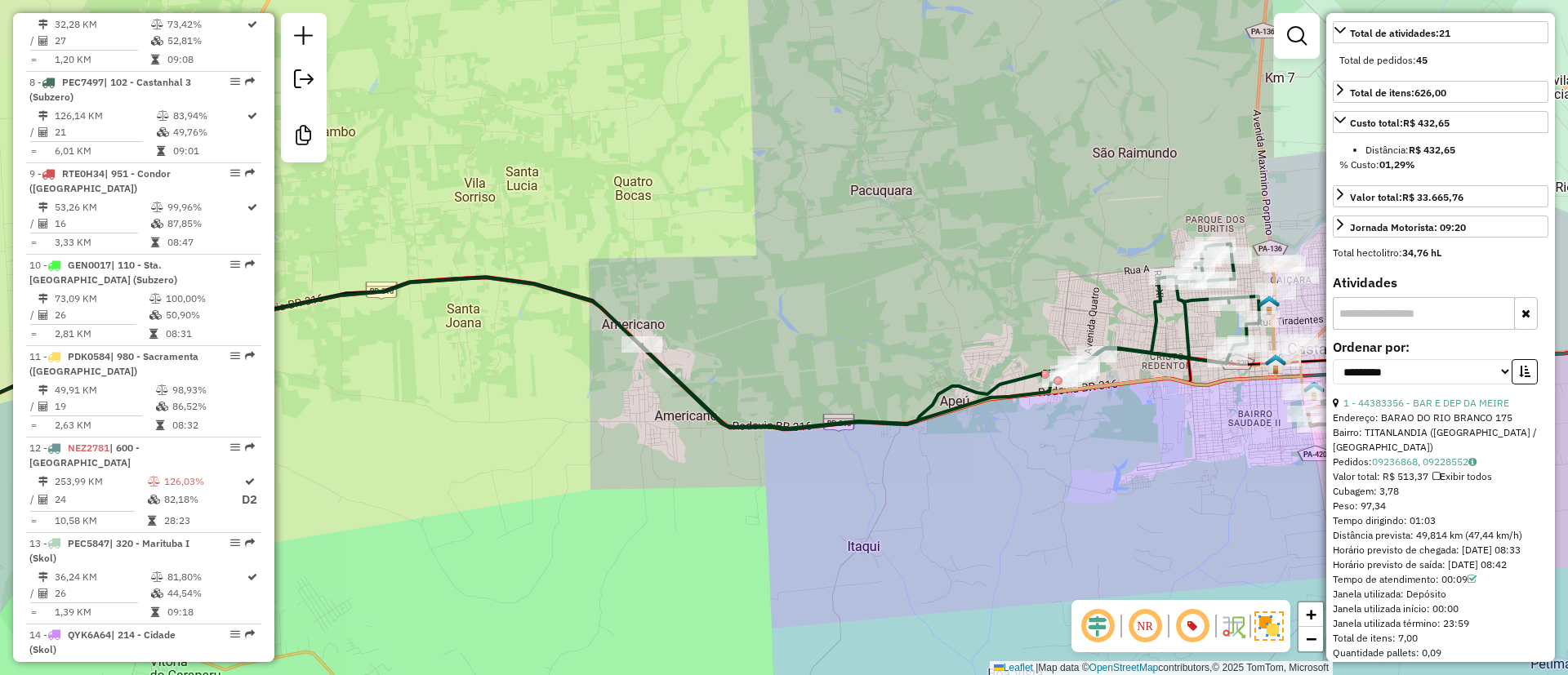
scroll to position [490, 0]
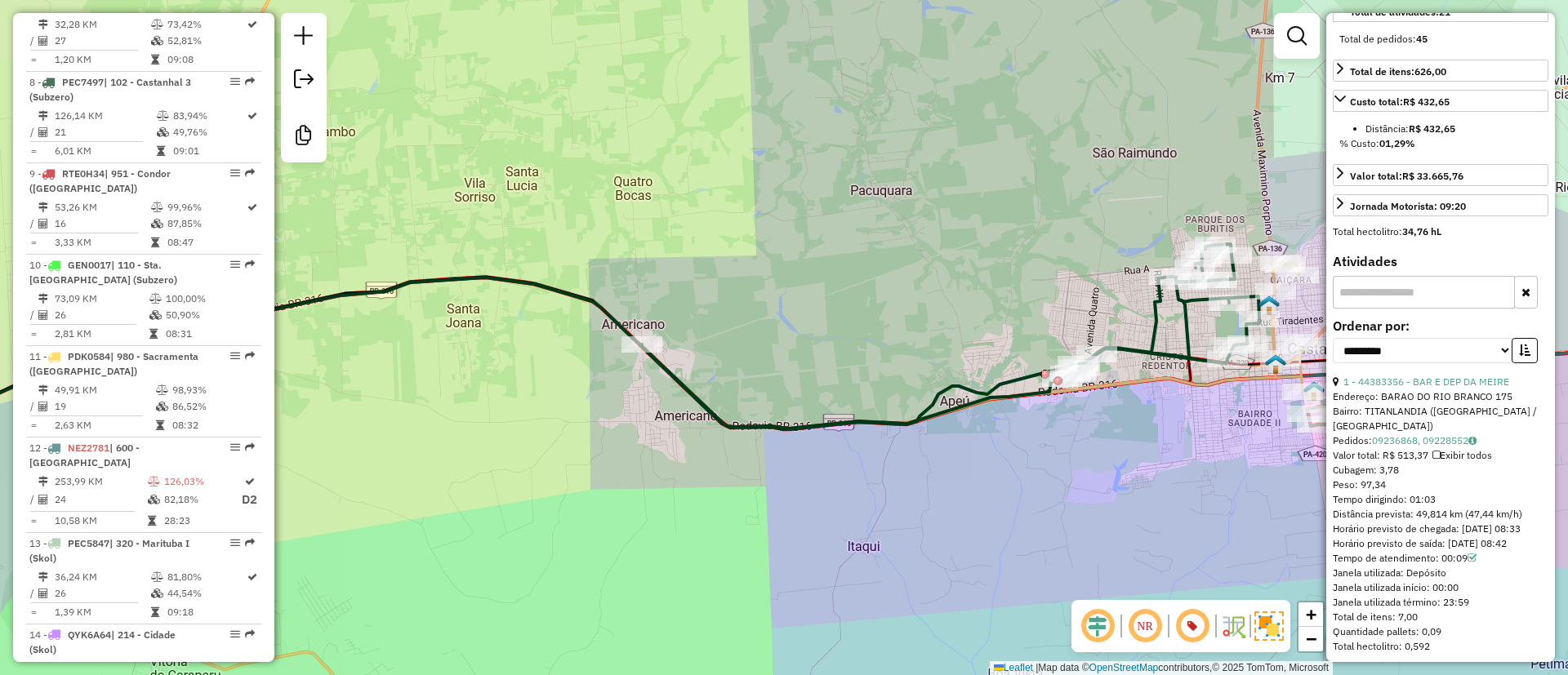
click at [704, 263] on div "Janela de atendimento Grade de atendimento Capacidade Transportadoras Veículos …" at bounding box center [784, 338] width 1568 height 675
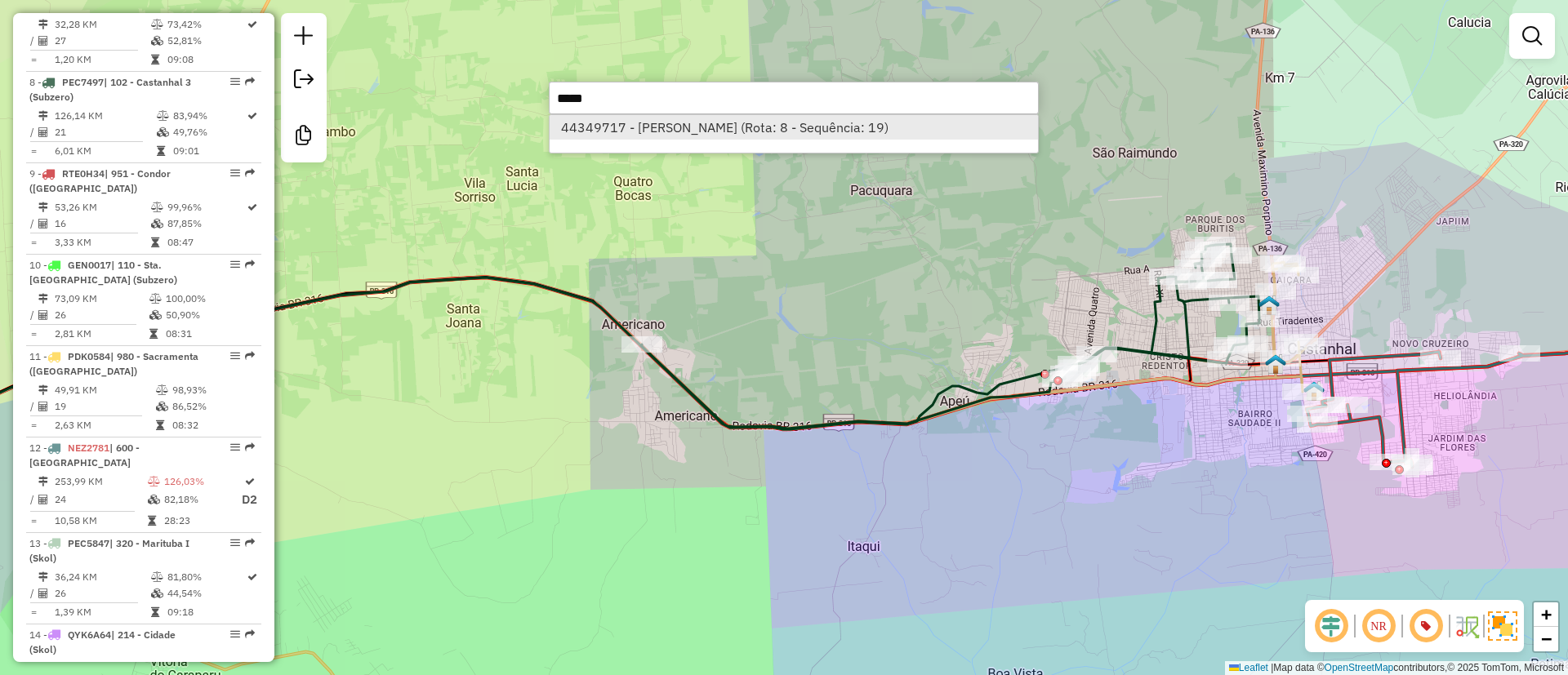
type input "*****"
click at [682, 130] on li "44349717 - JHON WESLEN MONTEIRO (Rota: 8 - Sequência: 19)" at bounding box center [794, 127] width 488 height 24
select select "**********"
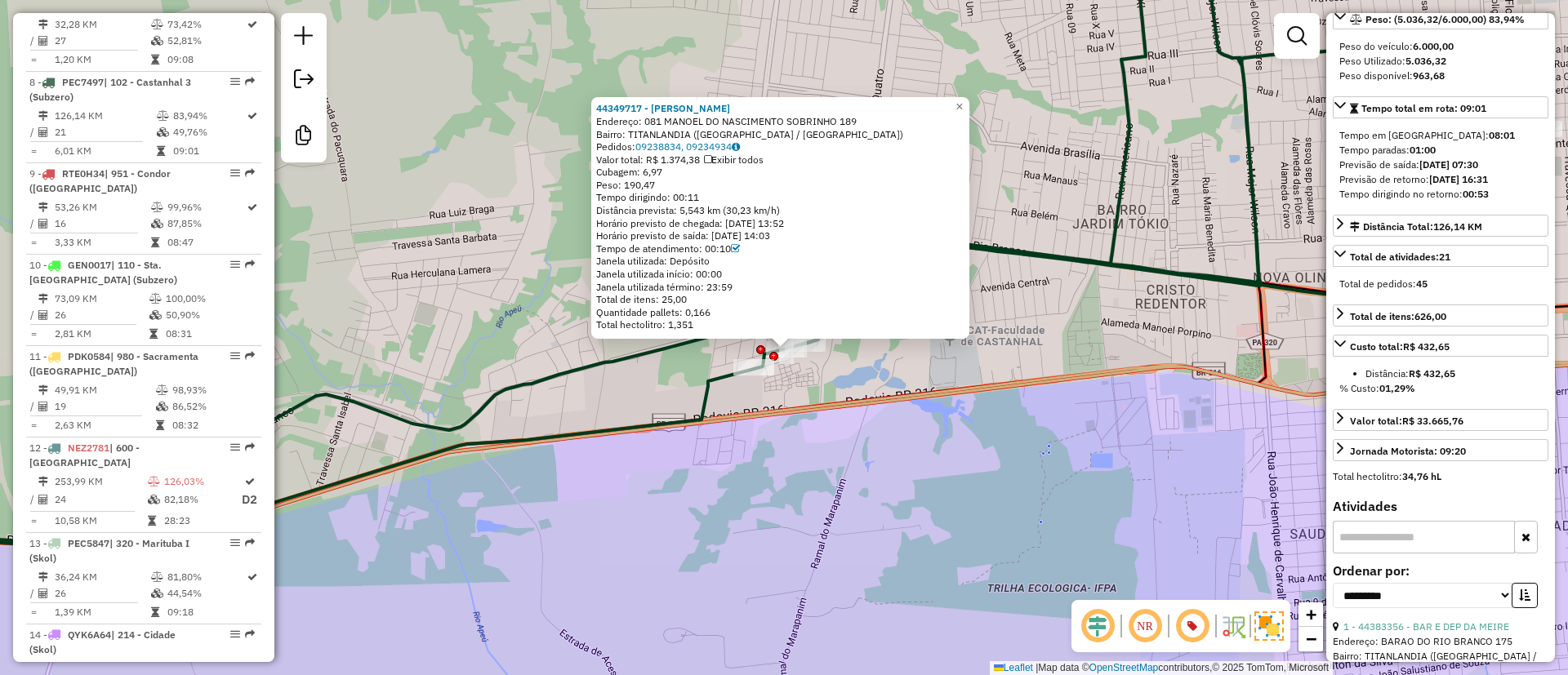
scroll to position [612, 0]
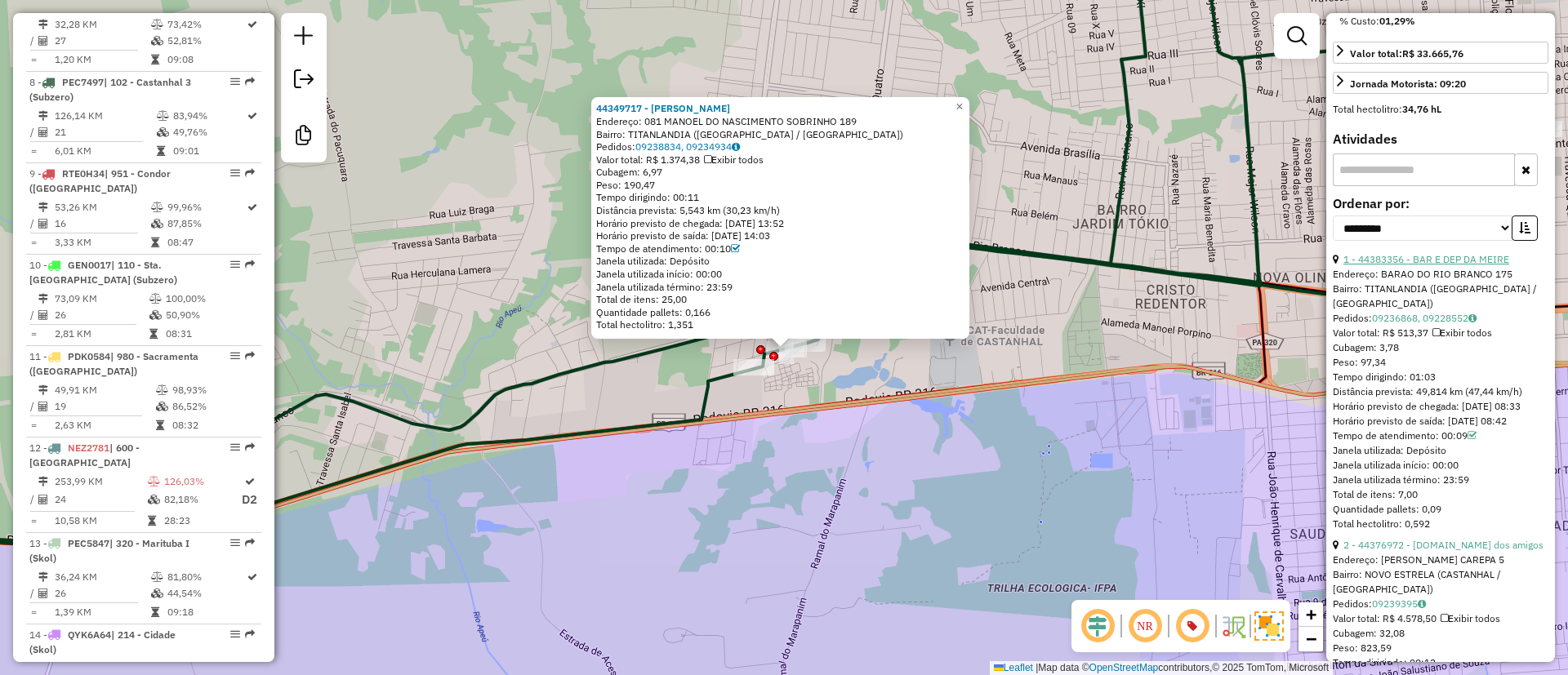
click at [1421, 265] on link "1 - 44383356 - BAR E DEP DA MEIRE" at bounding box center [1426, 259] width 166 height 13
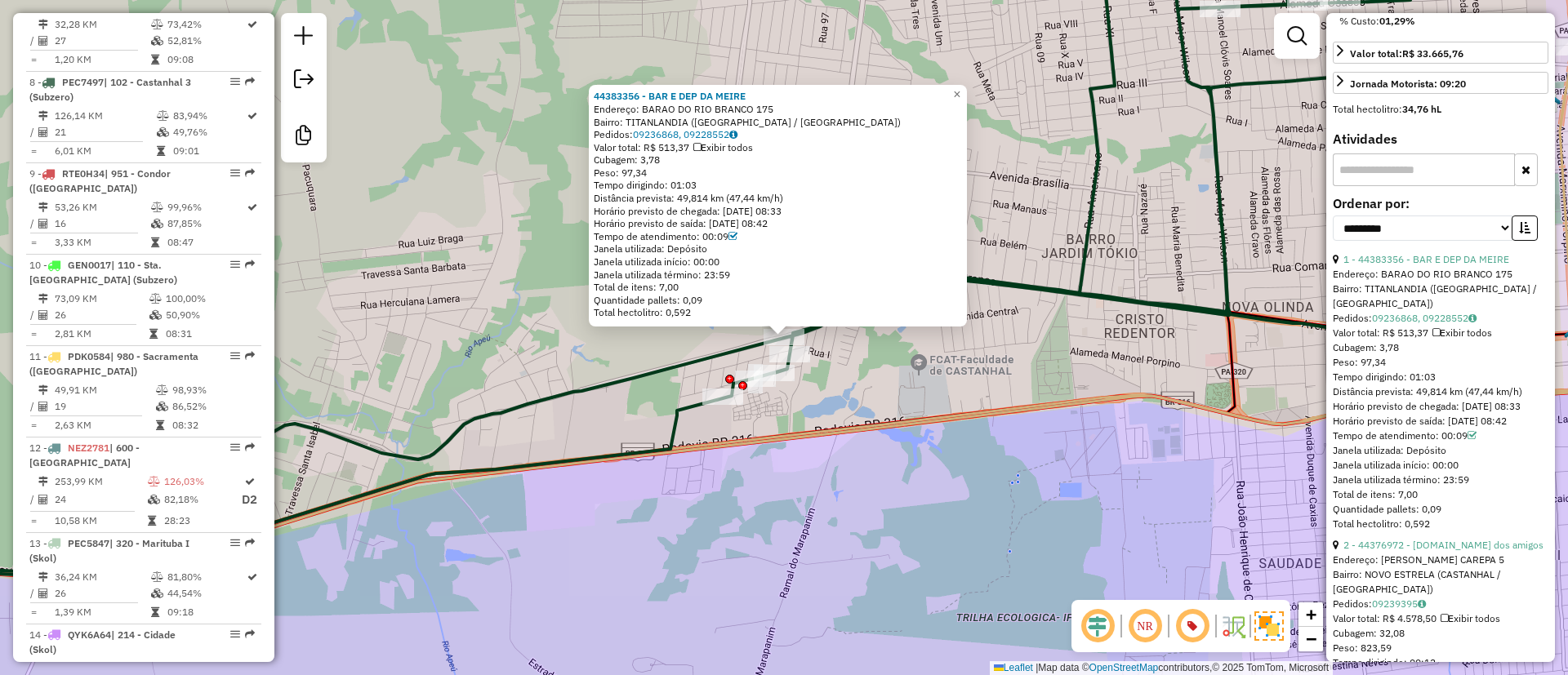
drag, startPoint x: 1443, startPoint y: 402, endPoint x: 1410, endPoint y: 406, distance: 33.2
click at [1410, 385] on div "Tempo dirigindo: 01:03" at bounding box center [1441, 376] width 216 height 14
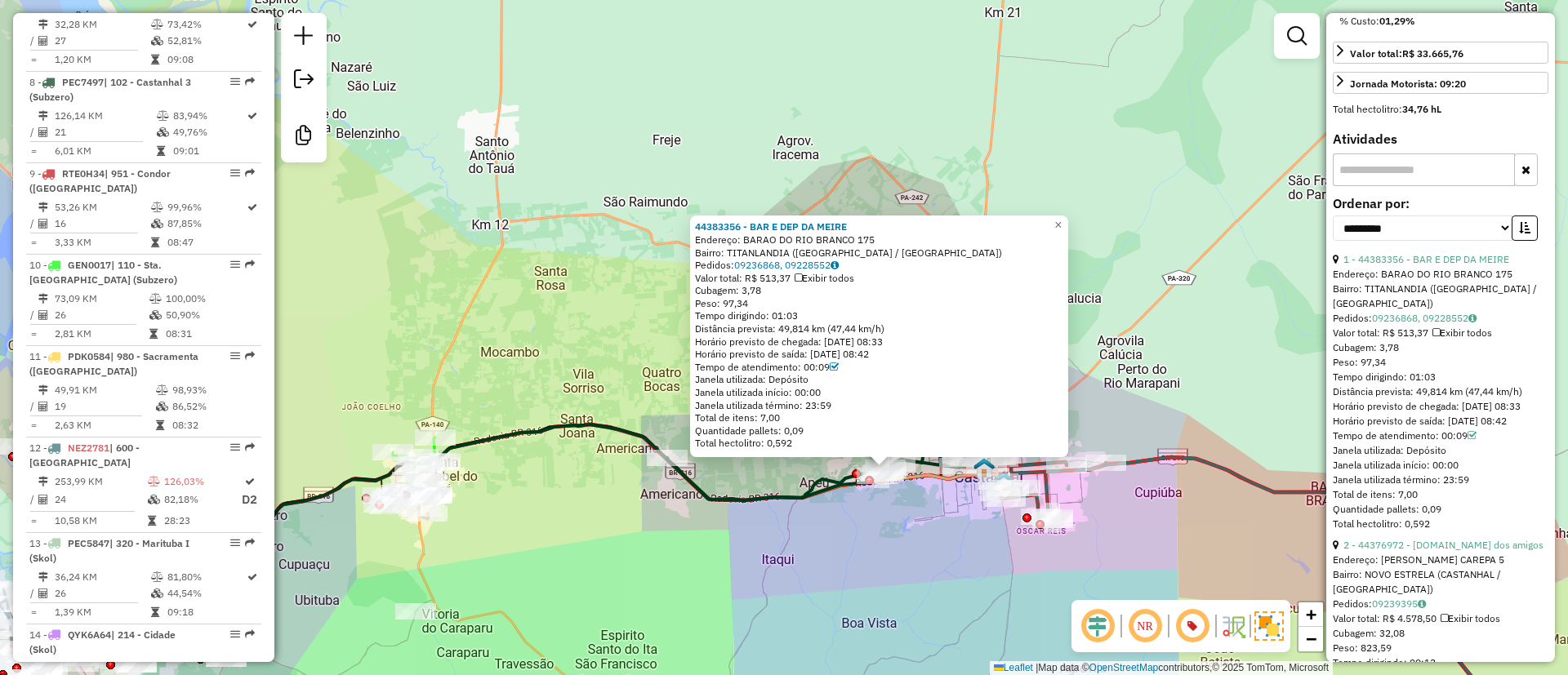
drag, startPoint x: 493, startPoint y: 259, endPoint x: 638, endPoint y: 212, distance: 152.4
click at [638, 212] on div "44383356 - BAR E DEP DA MEIRE Endereço: BARAO DO RIO BRANCO 175 Bairro: TITANLA…" at bounding box center [784, 338] width 1568 height 675
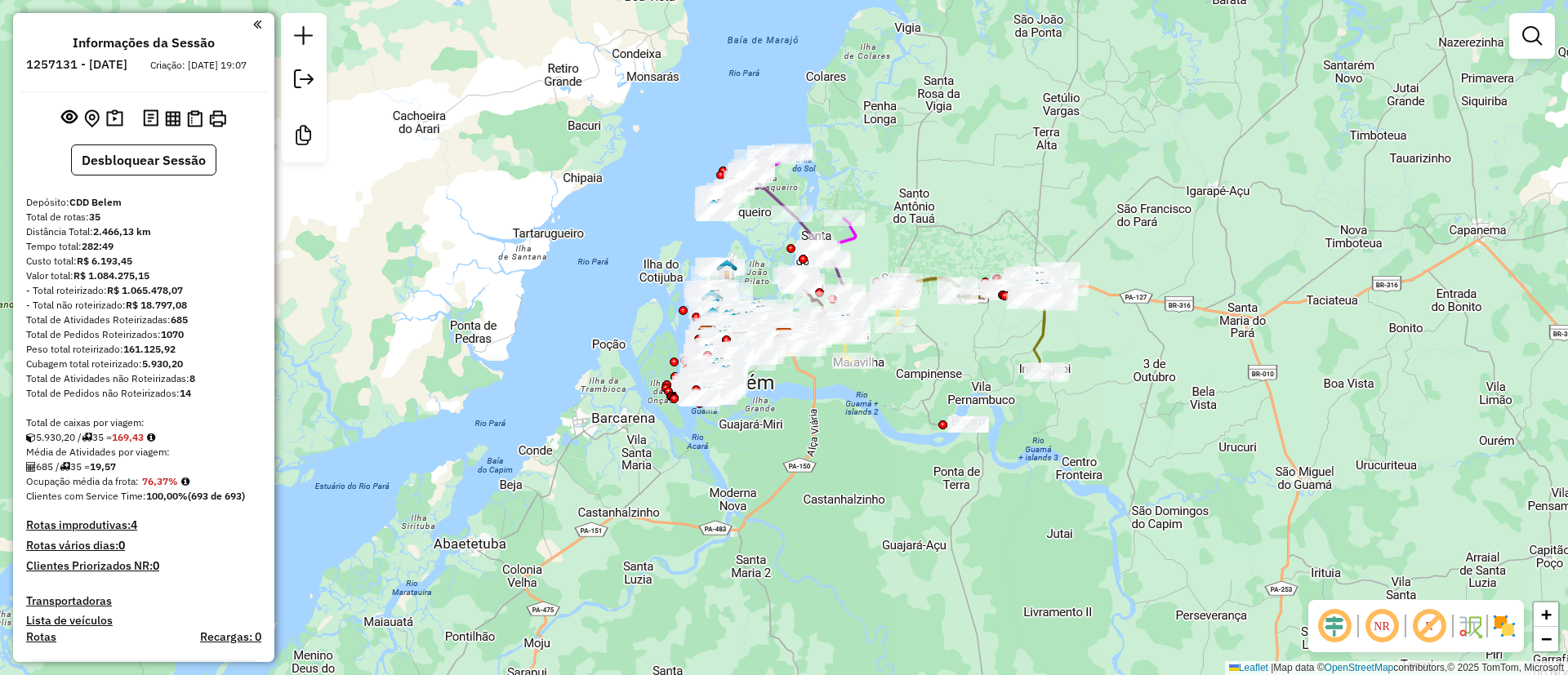
click at [1440, 631] on em at bounding box center [1429, 626] width 40 height 40
click at [1512, 628] on img at bounding box center [1504, 625] width 26 height 26
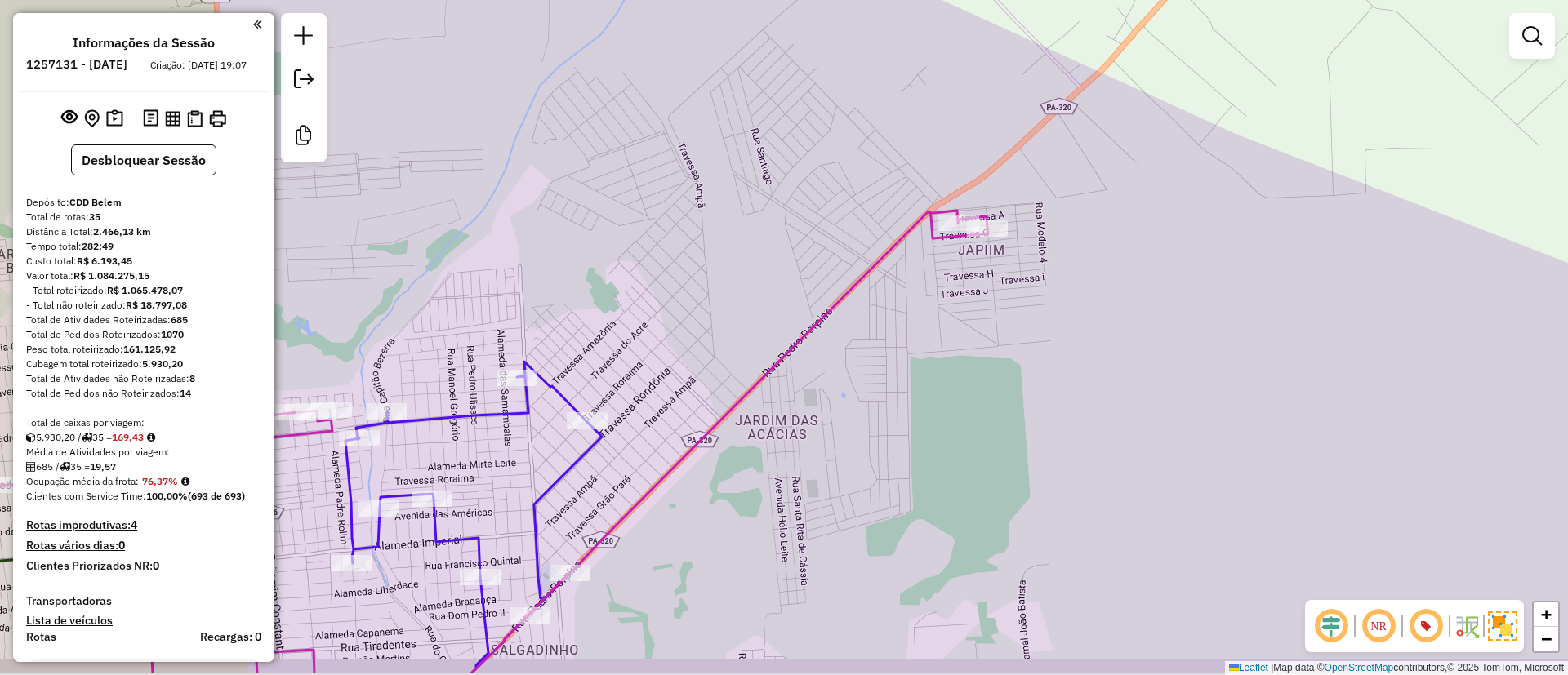
drag, startPoint x: 893, startPoint y: 428, endPoint x: 1064, endPoint y: 252, distance: 245.4
click at [1064, 252] on div "Janela de atendimento Grade de atendimento Capacidade Transportadoras Veículos …" at bounding box center [784, 338] width 1568 height 675
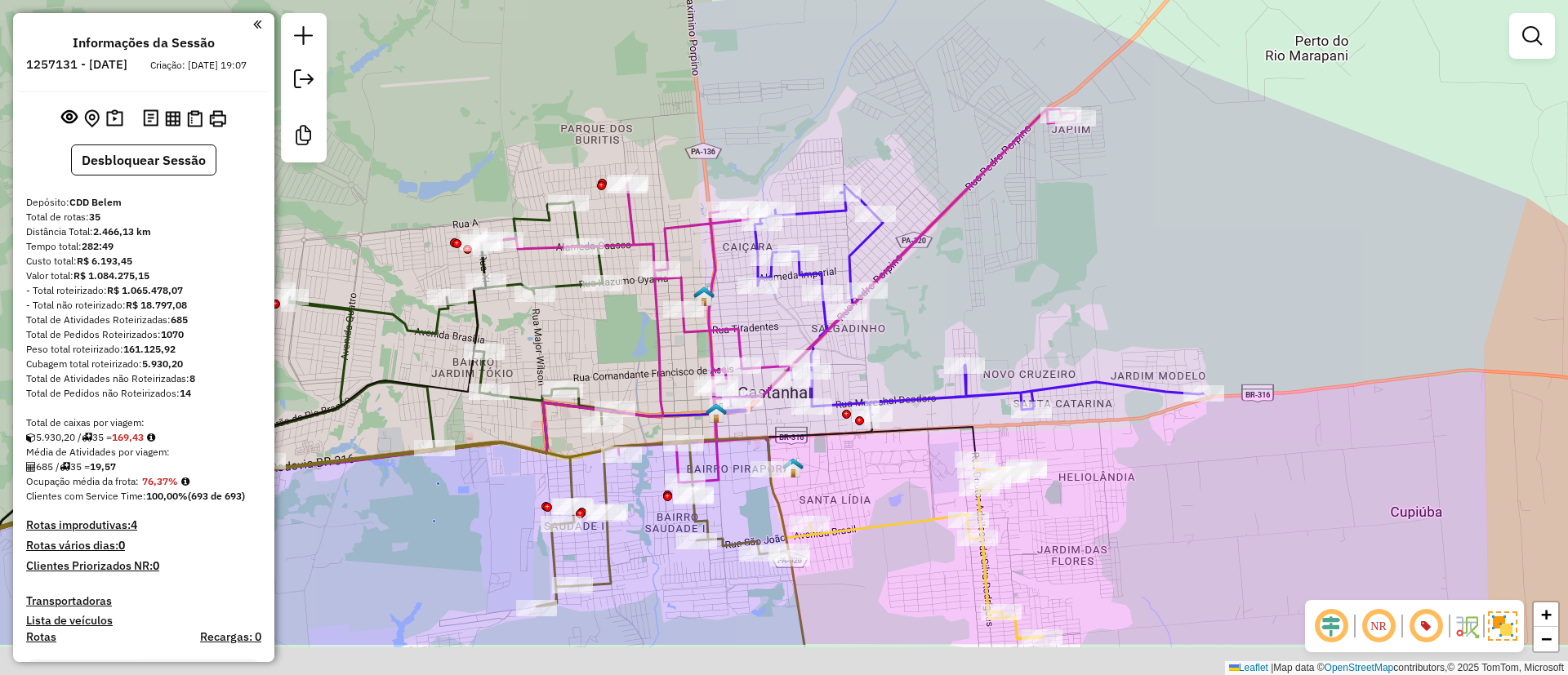
drag, startPoint x: 931, startPoint y: 374, endPoint x: 947, endPoint y: 274, distance: 101.3
click at [947, 274] on div "Janela de atendimento Grade de atendimento Capacidade Transportadoras Veículos …" at bounding box center [784, 338] width 1568 height 675
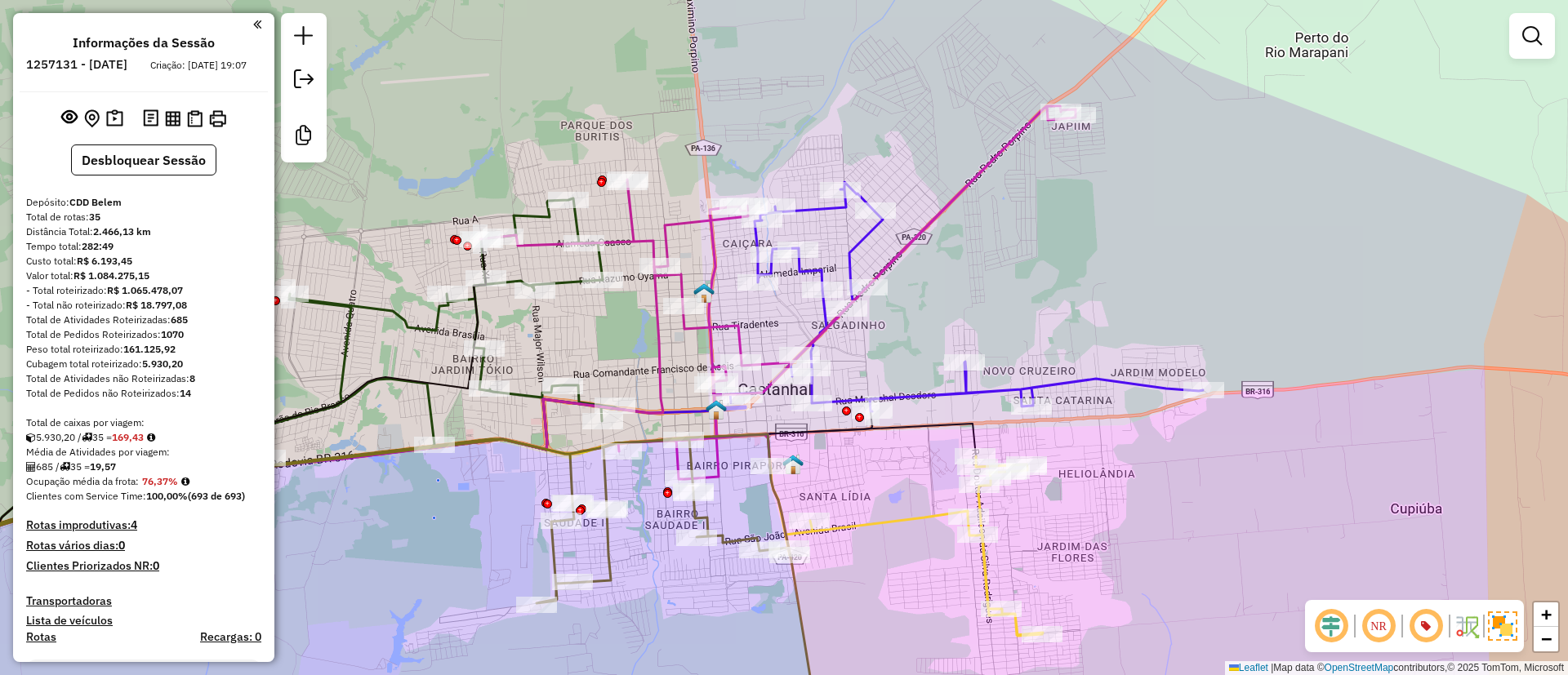
click at [909, 233] on icon at bounding box center [777, 292] width 595 height 373
select select "**********"
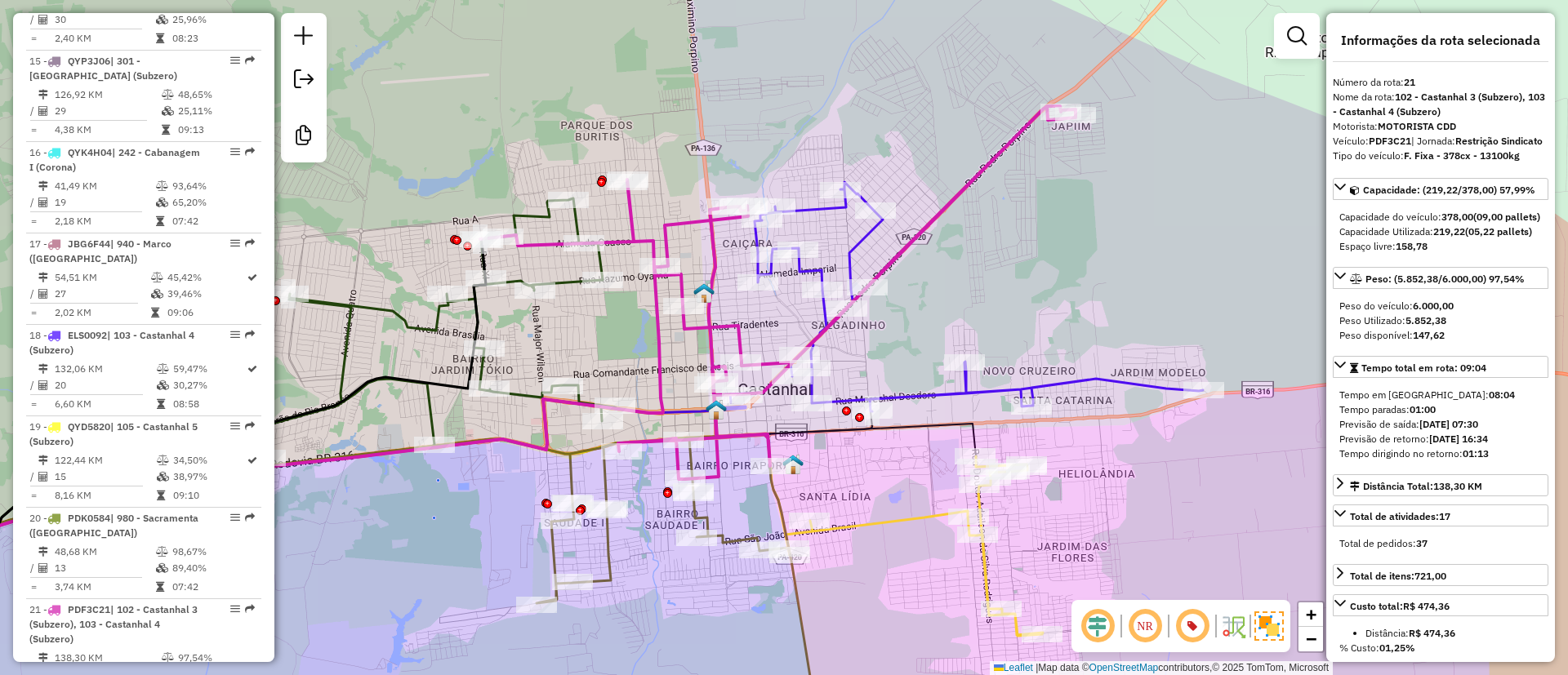
scroll to position [2630, 0]
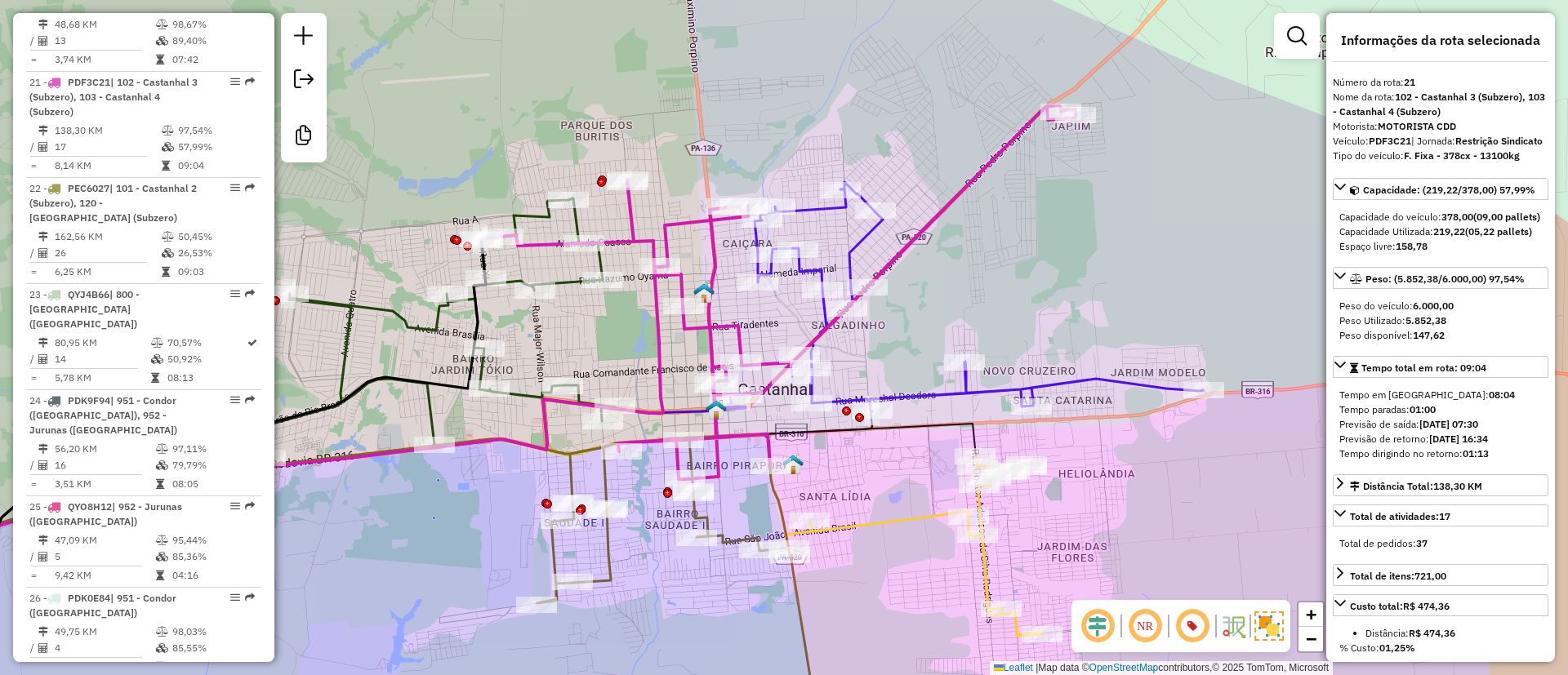
click at [916, 393] on icon at bounding box center [958, 296] width 489 height 230
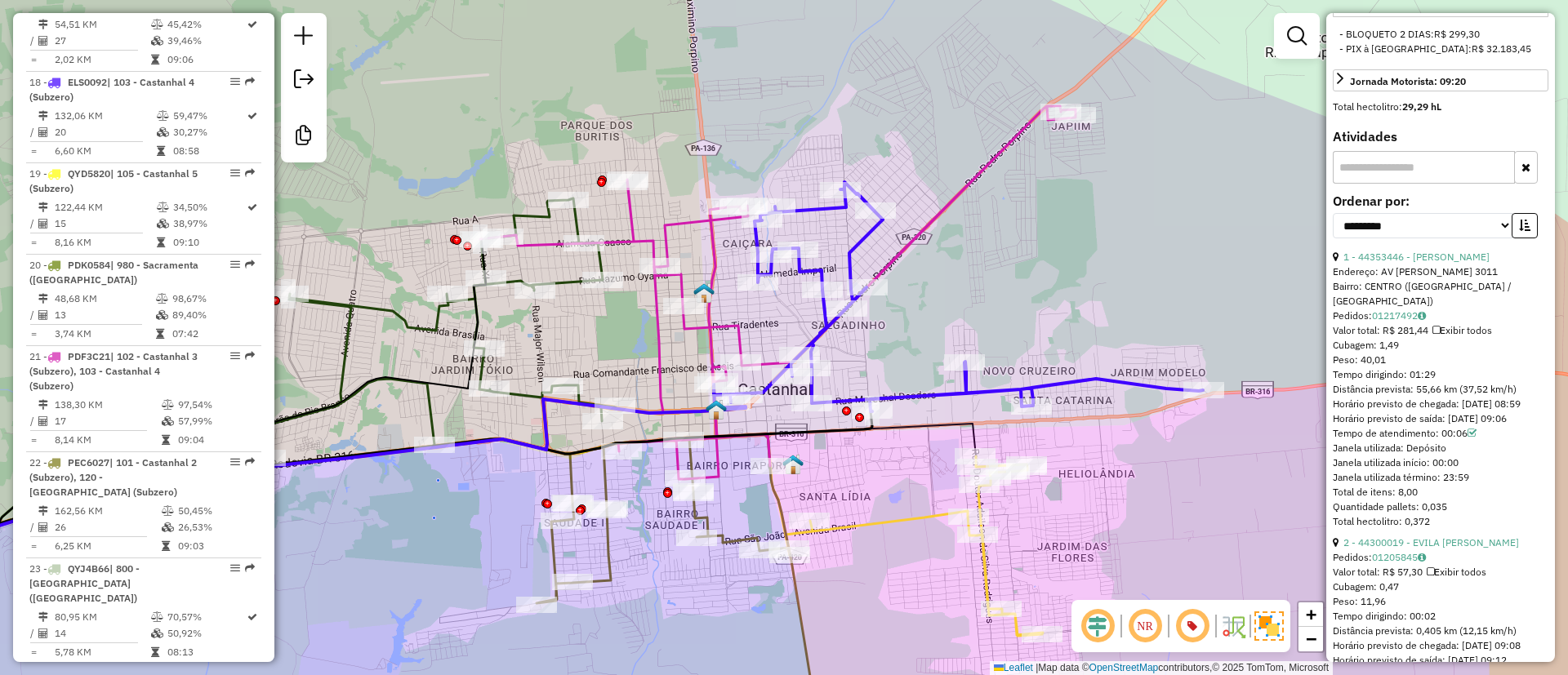
scroll to position [612, 0]
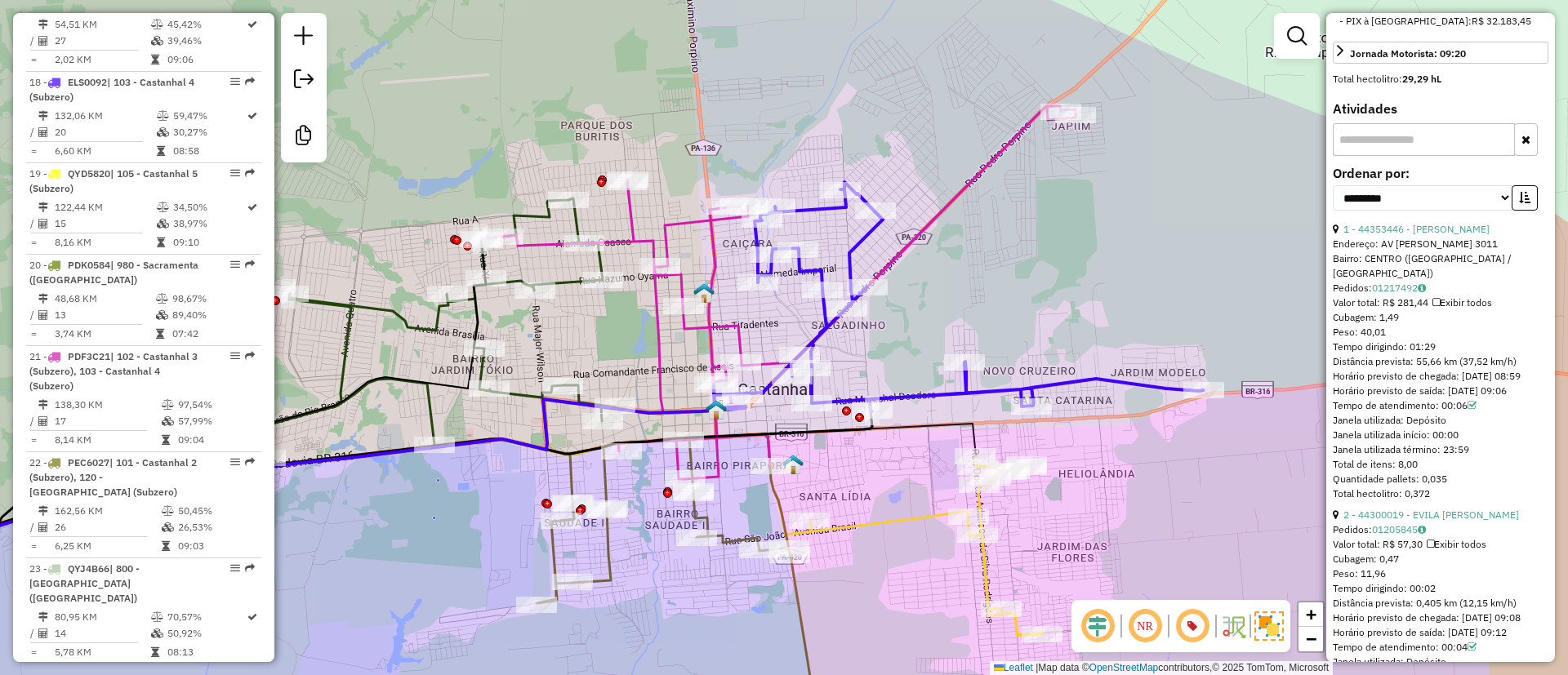
drag, startPoint x: 1444, startPoint y: 388, endPoint x: 1407, endPoint y: 391, distance: 37.1
click at [1407, 354] on div "Tempo dirigindo: 01:29" at bounding box center [1441, 346] width 216 height 14
click at [855, 238] on icon at bounding box center [958, 296] width 489 height 230
click at [565, 279] on icon at bounding box center [231, 365] width 775 height 333
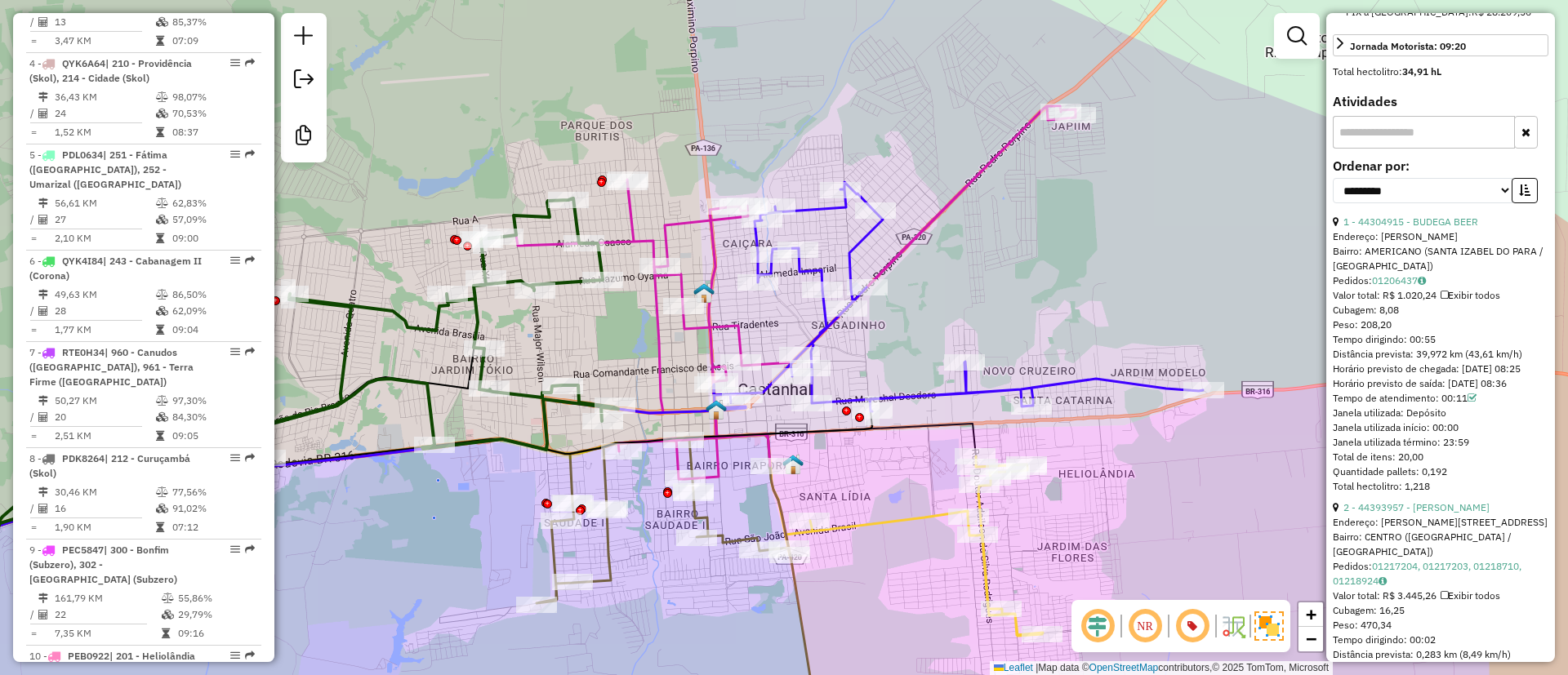
scroll to position [699, 0]
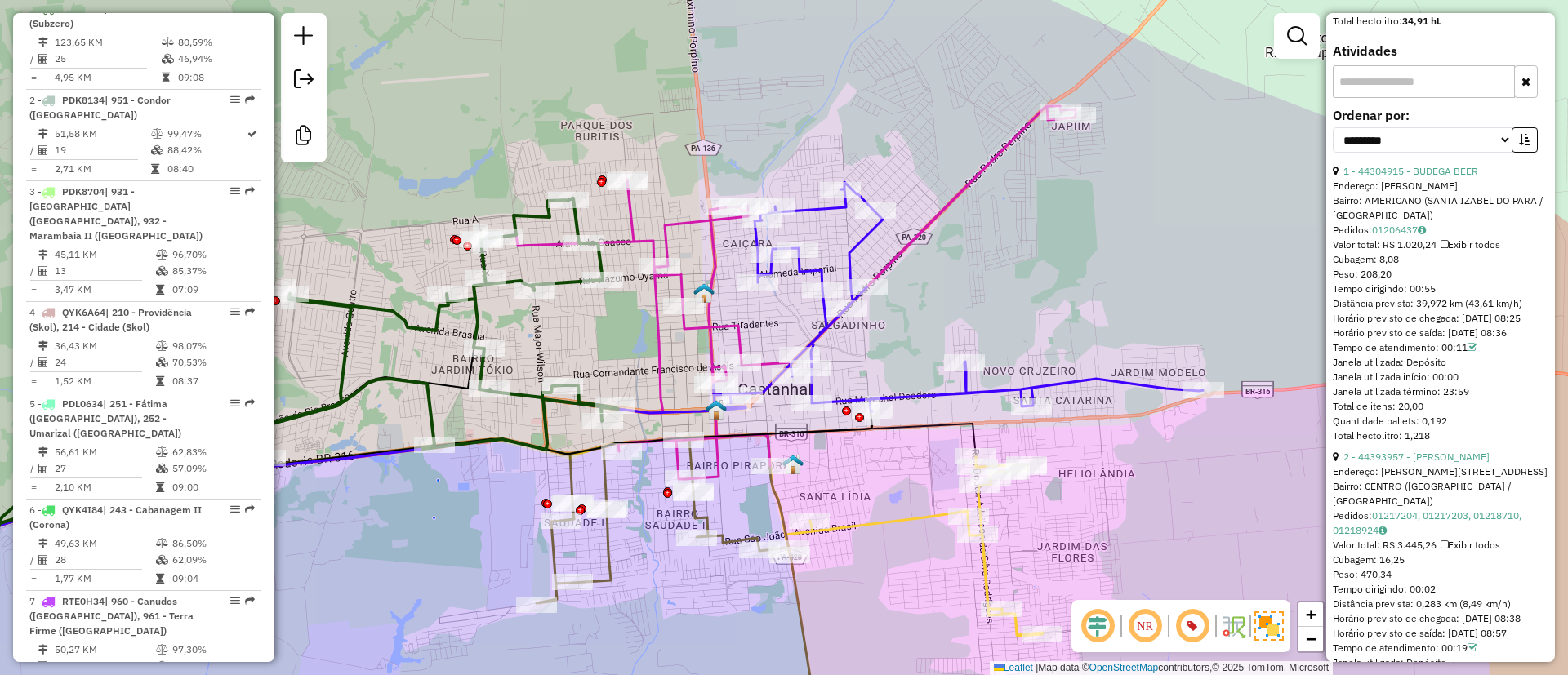
drag, startPoint x: 1441, startPoint y: 339, endPoint x: 1407, endPoint y: 339, distance: 34.0
click at [1407, 339] on div "1 - 44304915 - BUDEGA BEER Endereço: gilze Maria de Oliveira SN Bairro: AMERICA…" at bounding box center [1441, 304] width 216 height 279
